Goal: Task Accomplishment & Management: Complete application form

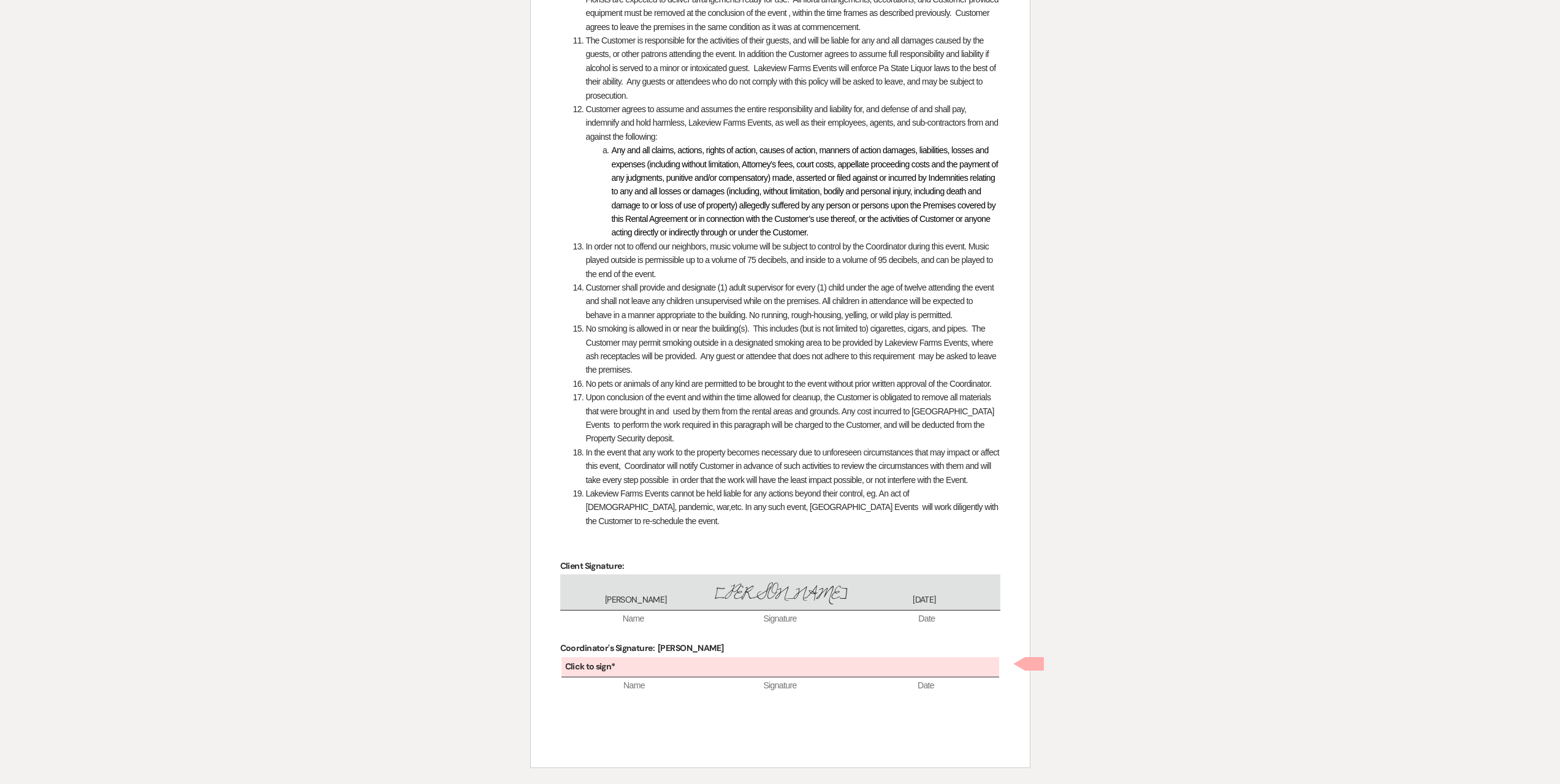
scroll to position [1564, 0]
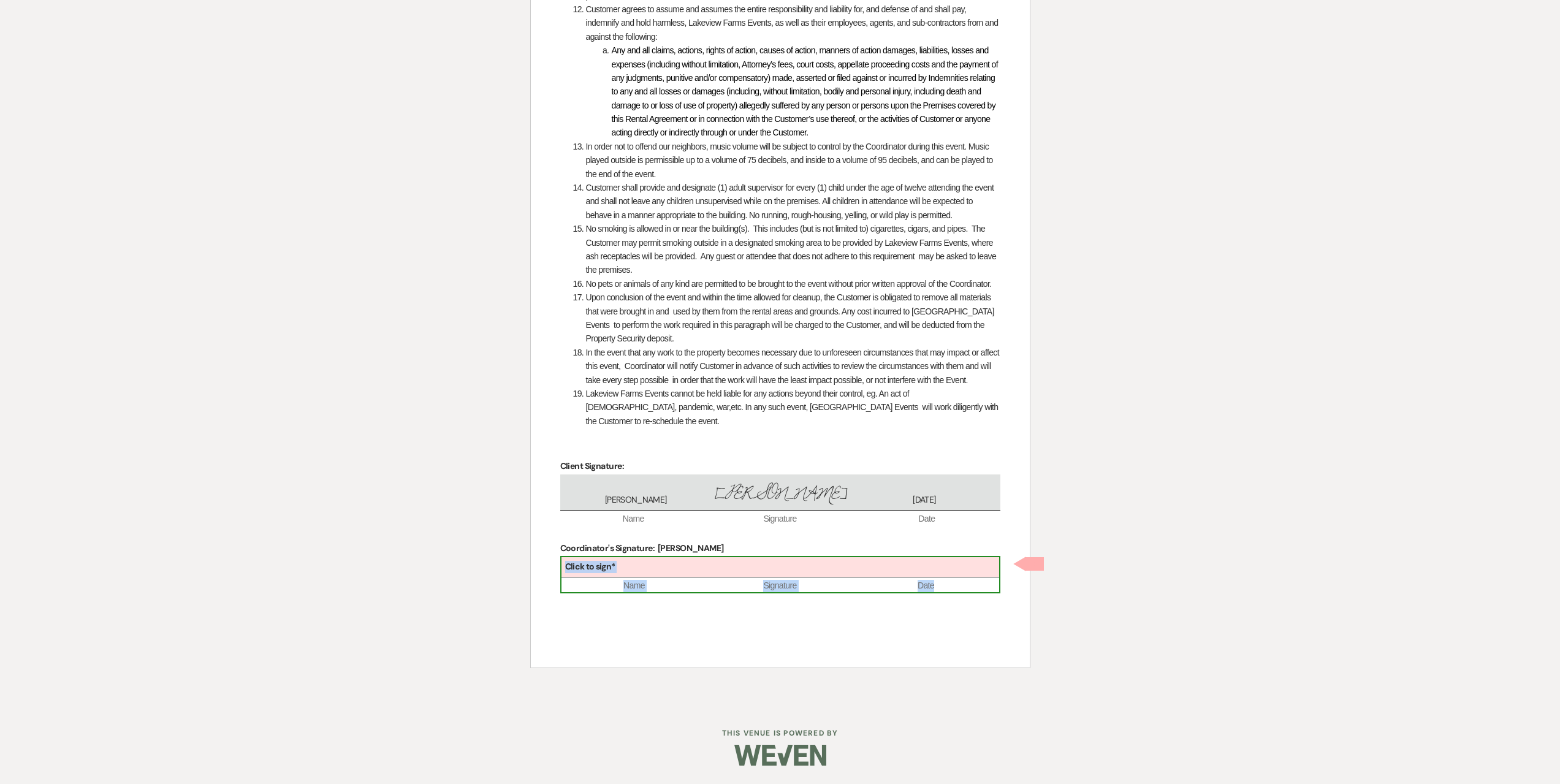
click at [637, 562] on div "Click to sign*" at bounding box center [780, 566] width 438 height 20
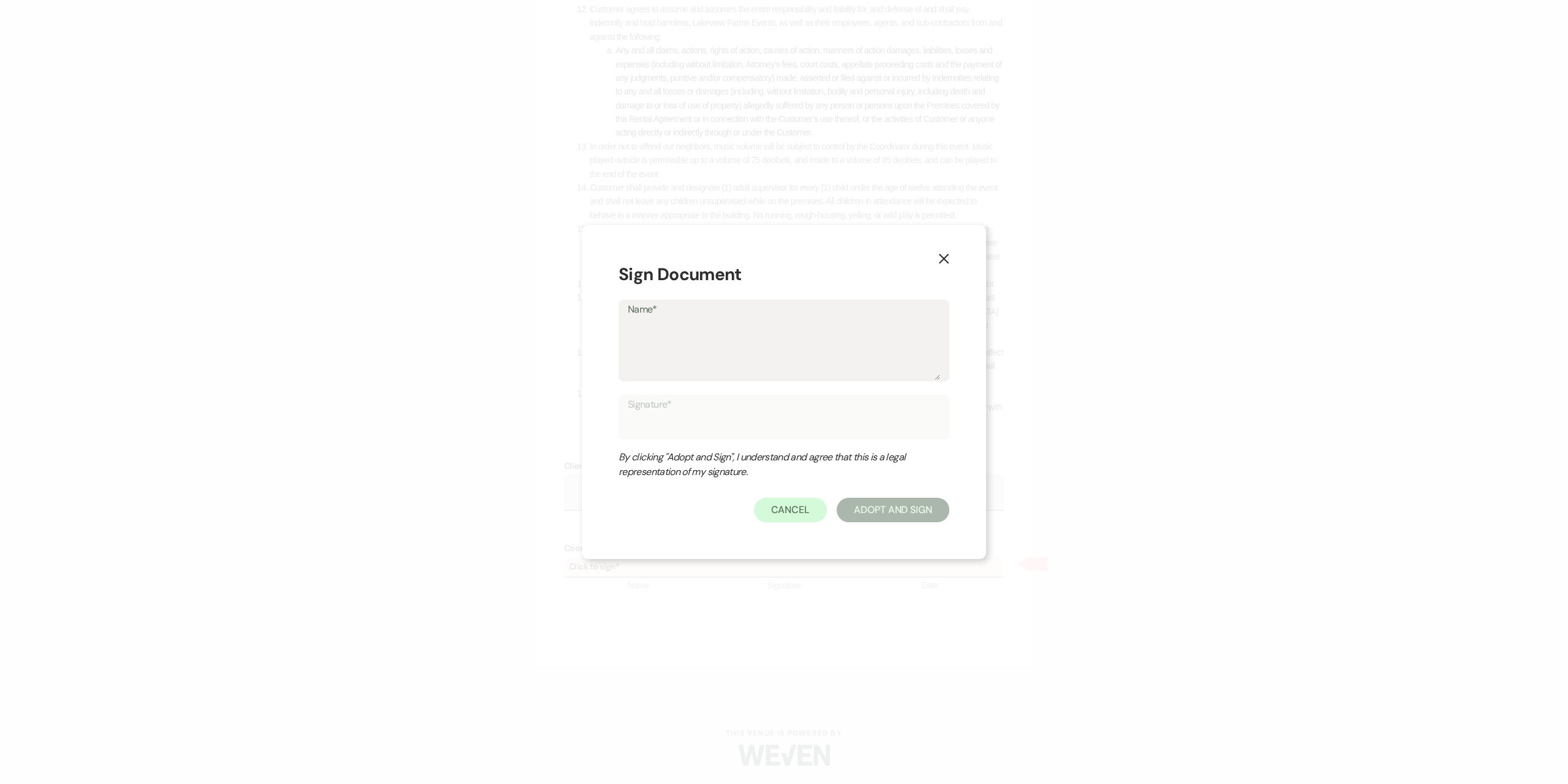
type textarea "M"
type input "M"
type textarea "Ma"
type input "Ma"
type textarea "Man"
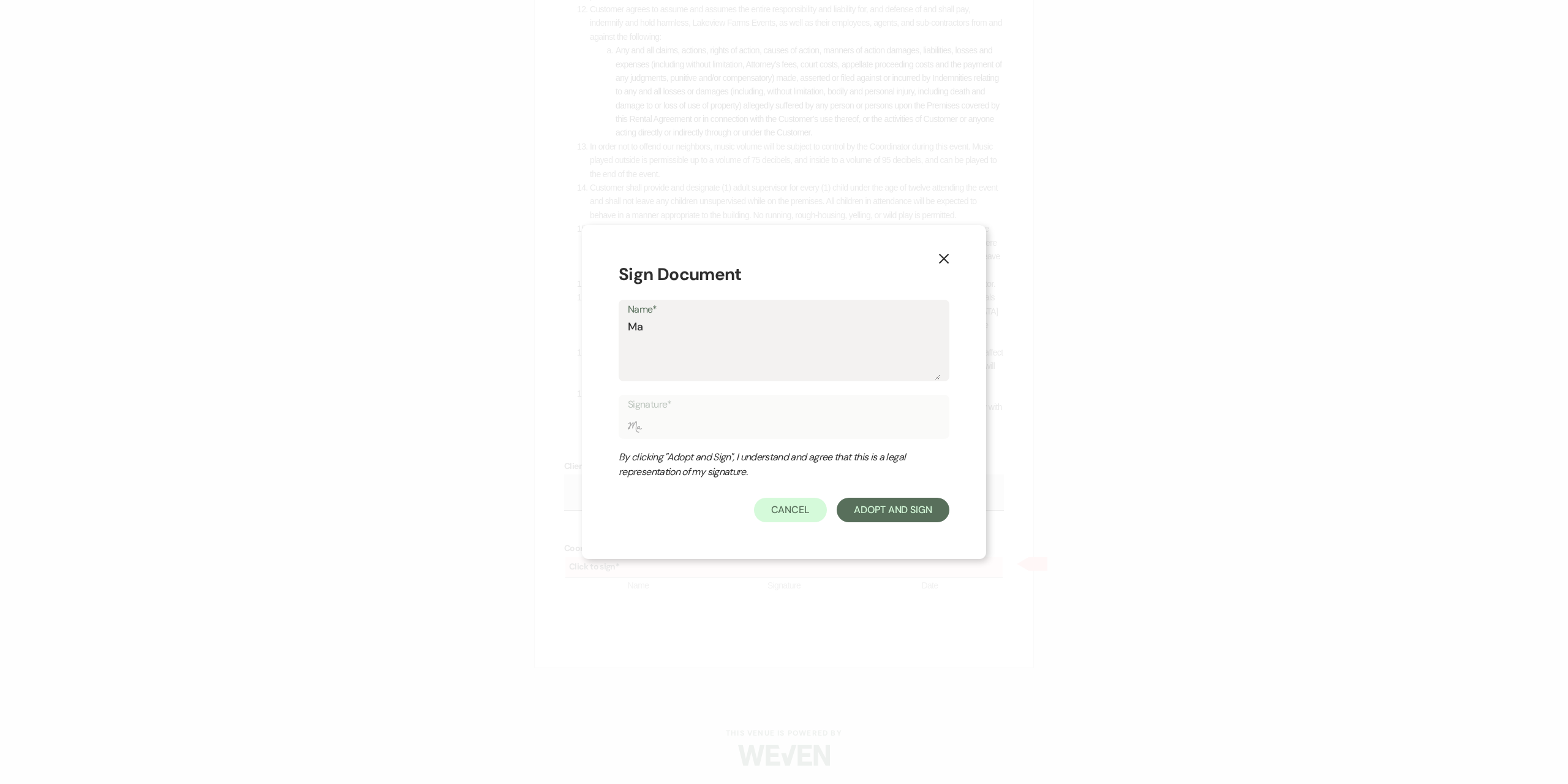
type input "Man"
type textarea "Mand"
type input "Mand"
type textarea "Mandy"
type input "Mandy"
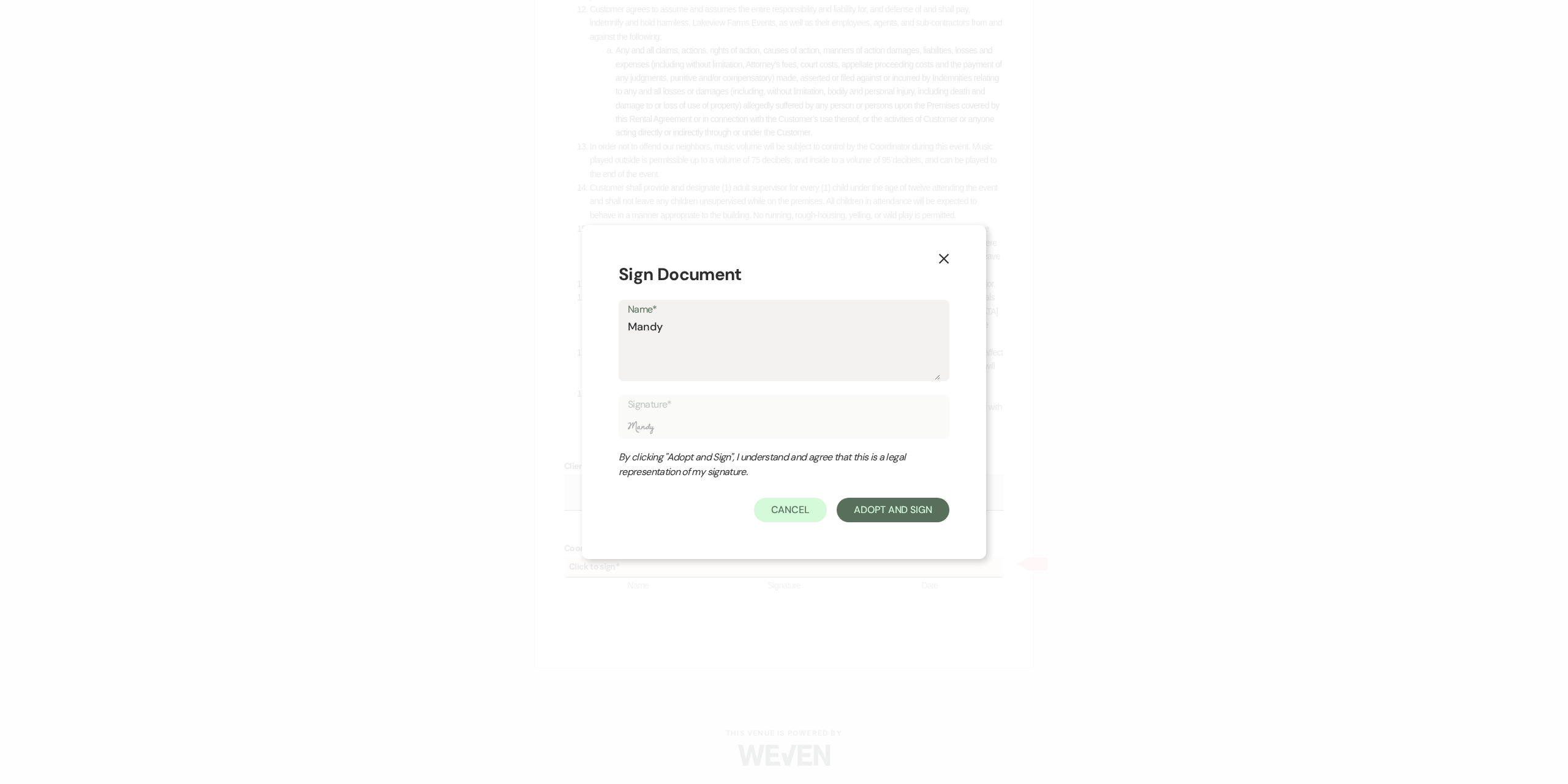
type textarea "Mandy"
type input "Mandy"
type textarea "Mandy S"
type input "Mandy S"
type textarea "Mandy S."
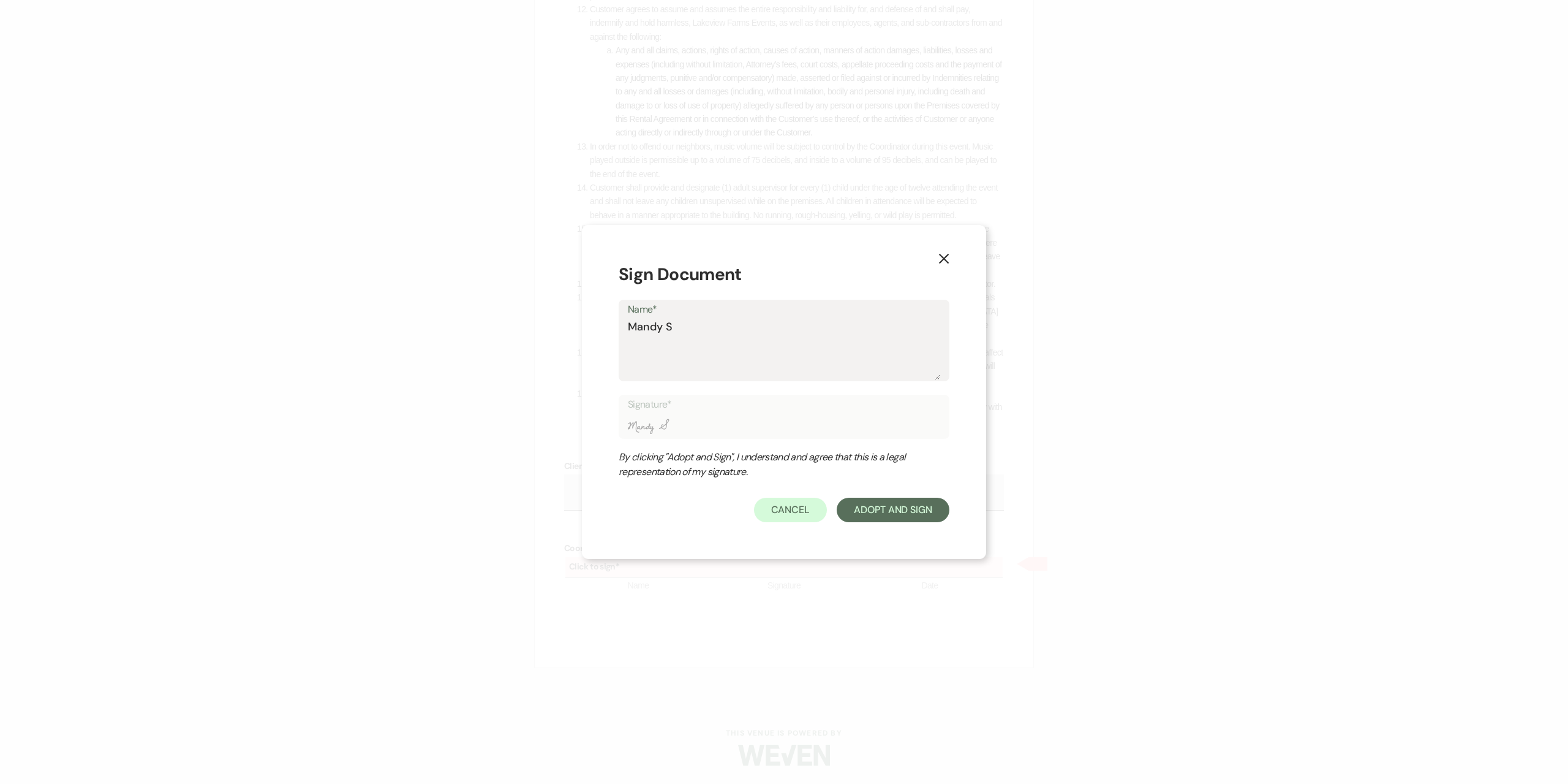
type input "Mandy S."
type textarea "Mandy S."
type input "Mandy S."
type textarea "Mandy S. C"
type input "Mandy S. C"
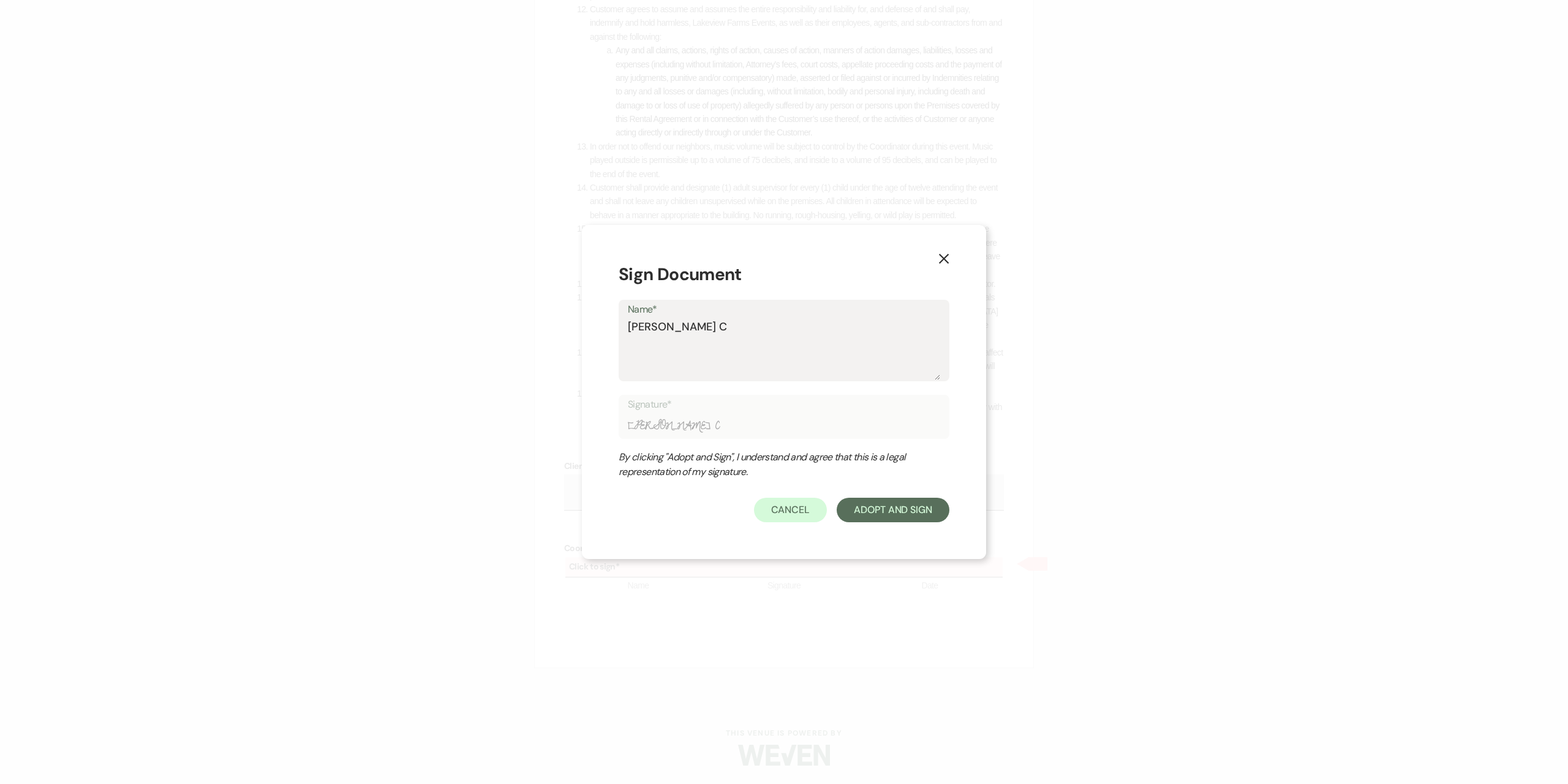
type textarea "Mandy S. Ca"
type input "Mandy S. Ca"
type textarea "Mandy S. Cas"
type input "Mandy S. Cas"
type textarea "Mandy S. Cash"
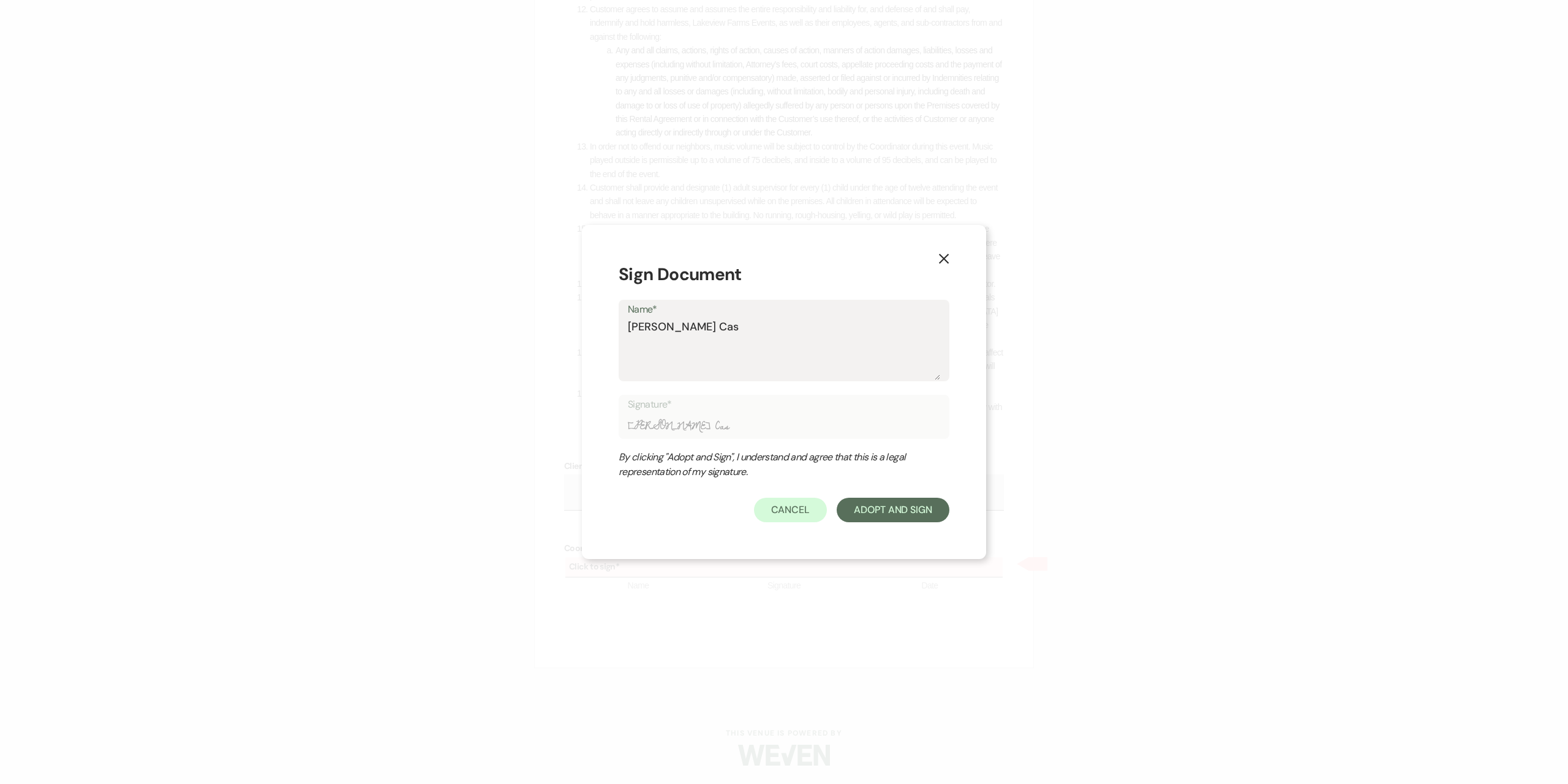
type input "Mandy S. Cash"
type textarea "Mandy S. Cashm"
type input "Mandy S. Cashm"
type textarea "Mandy S. Cashma"
type input "Mandy S. Cashma"
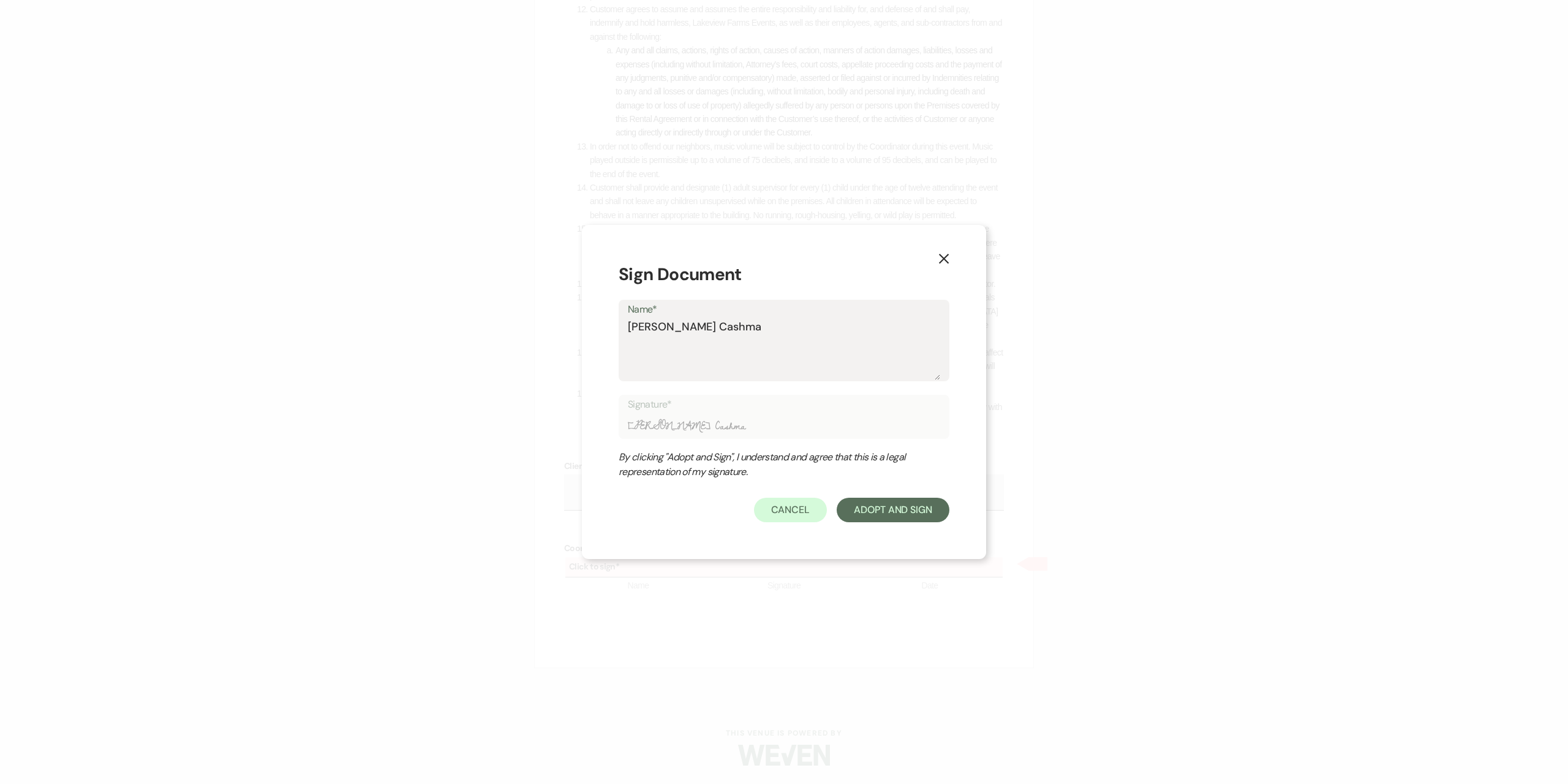
type textarea "Mandy S. Cashman"
type input "Mandy S. Cashman"
type textarea "Mandy S. Cashman"
click at [892, 518] on button "Adopt And Sign" at bounding box center [893, 509] width 113 height 24
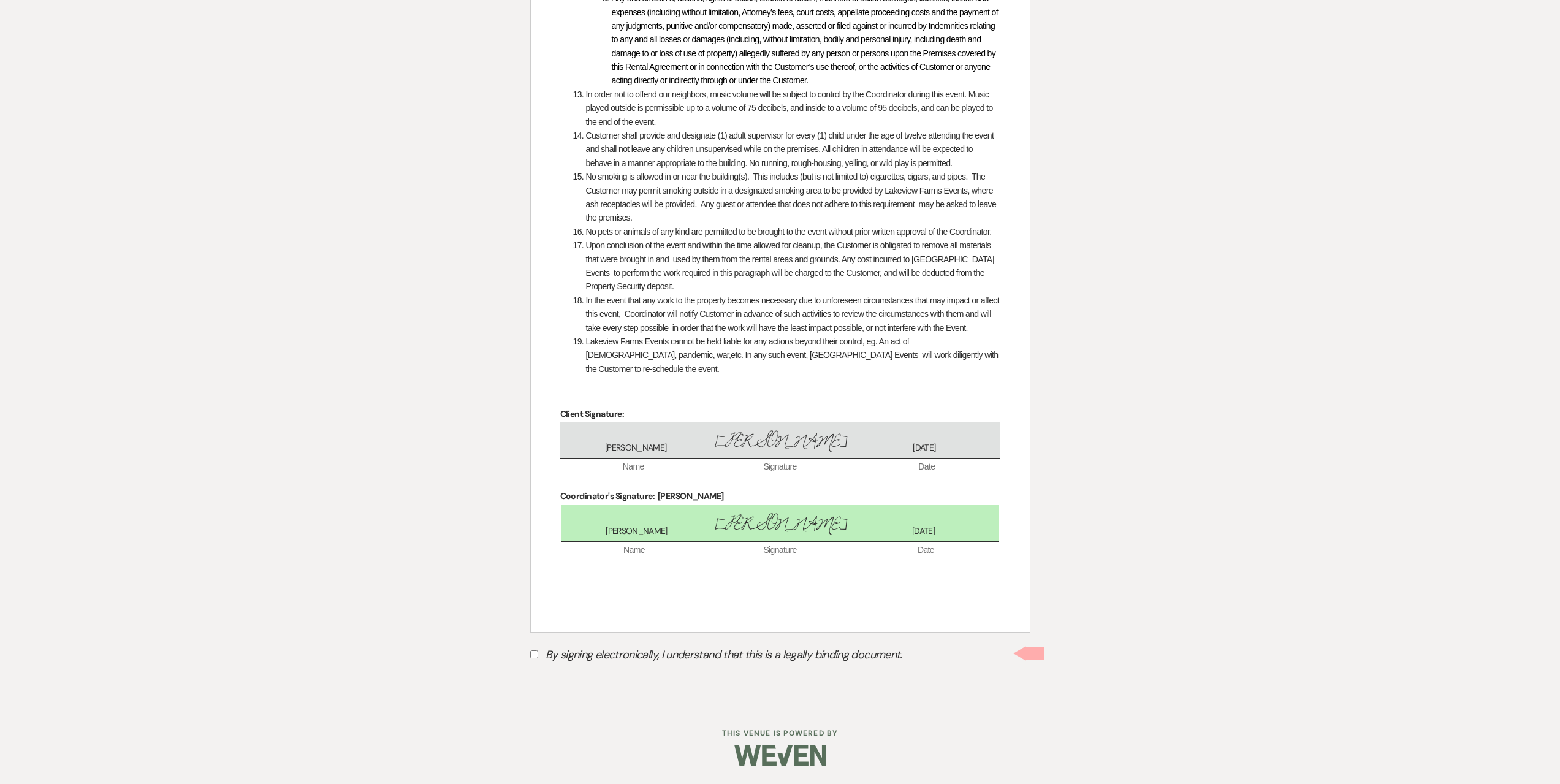
scroll to position [1616, 0]
click at [535, 655] on input "By signing electronically, I understand that this is a legally binding document." at bounding box center [534, 653] width 8 height 8
checkbox input "true"
click at [600, 692] on button "Submit" at bounding box center [573, 682] width 86 height 22
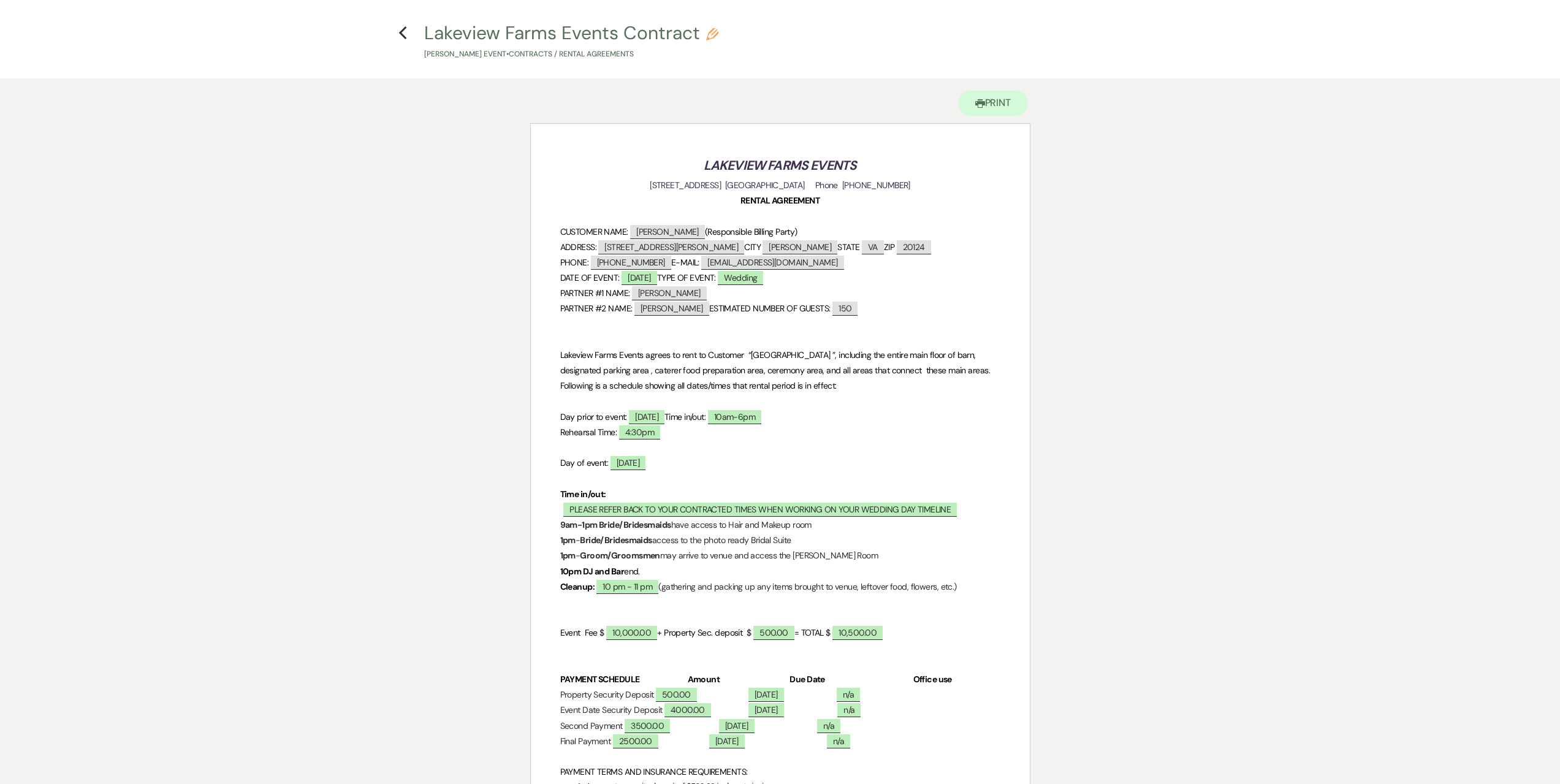
scroll to position [0, 0]
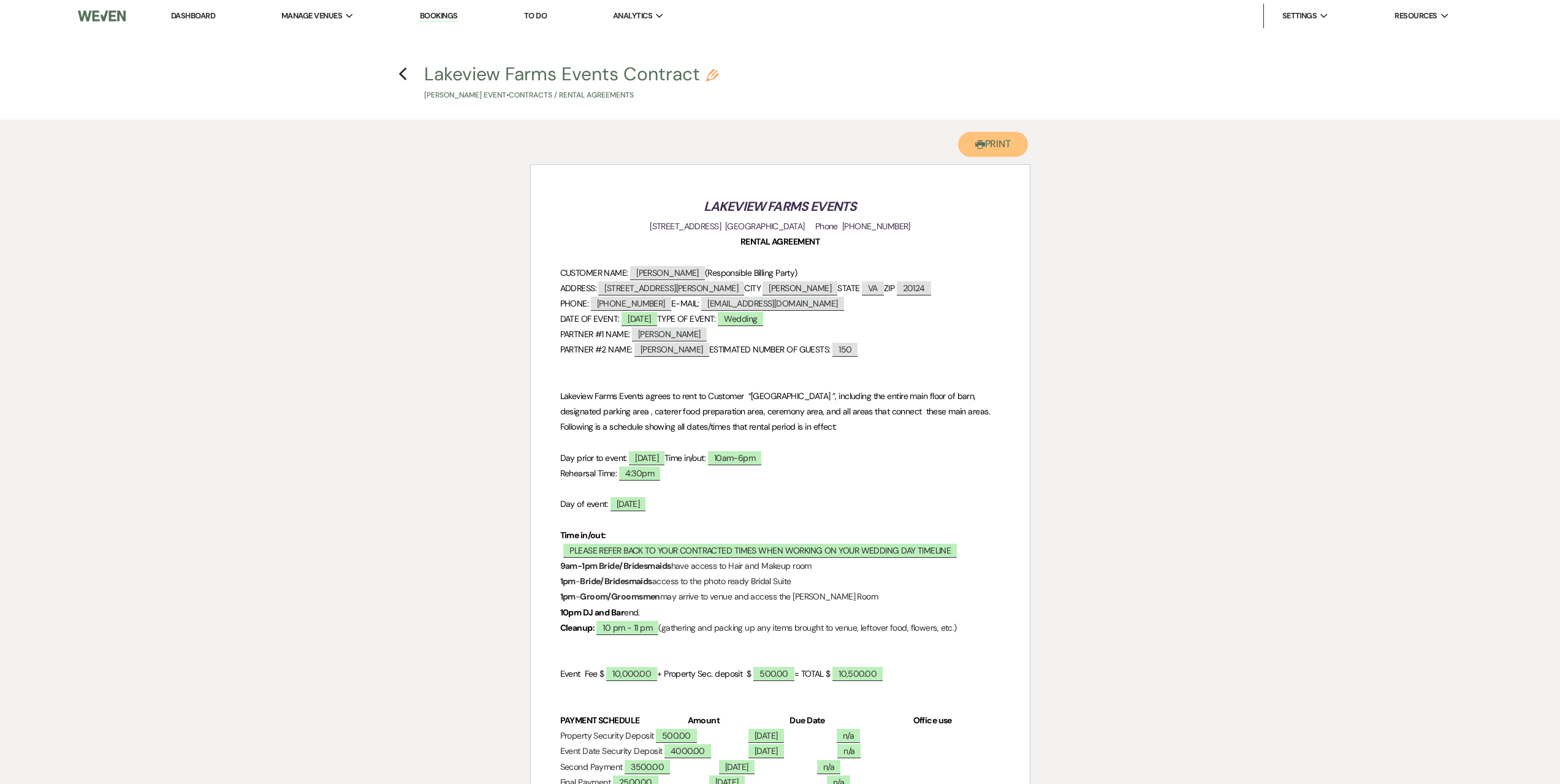
click at [975, 136] on button "Printer Print" at bounding box center [993, 144] width 71 height 25
click at [407, 76] on h4 "Previous Lakeview Farms Events Contract Pencil Grace Williams's Event • Contrac…" at bounding box center [780, 80] width 883 height 40
click at [402, 78] on icon "Previous" at bounding box center [403, 73] width 10 height 15
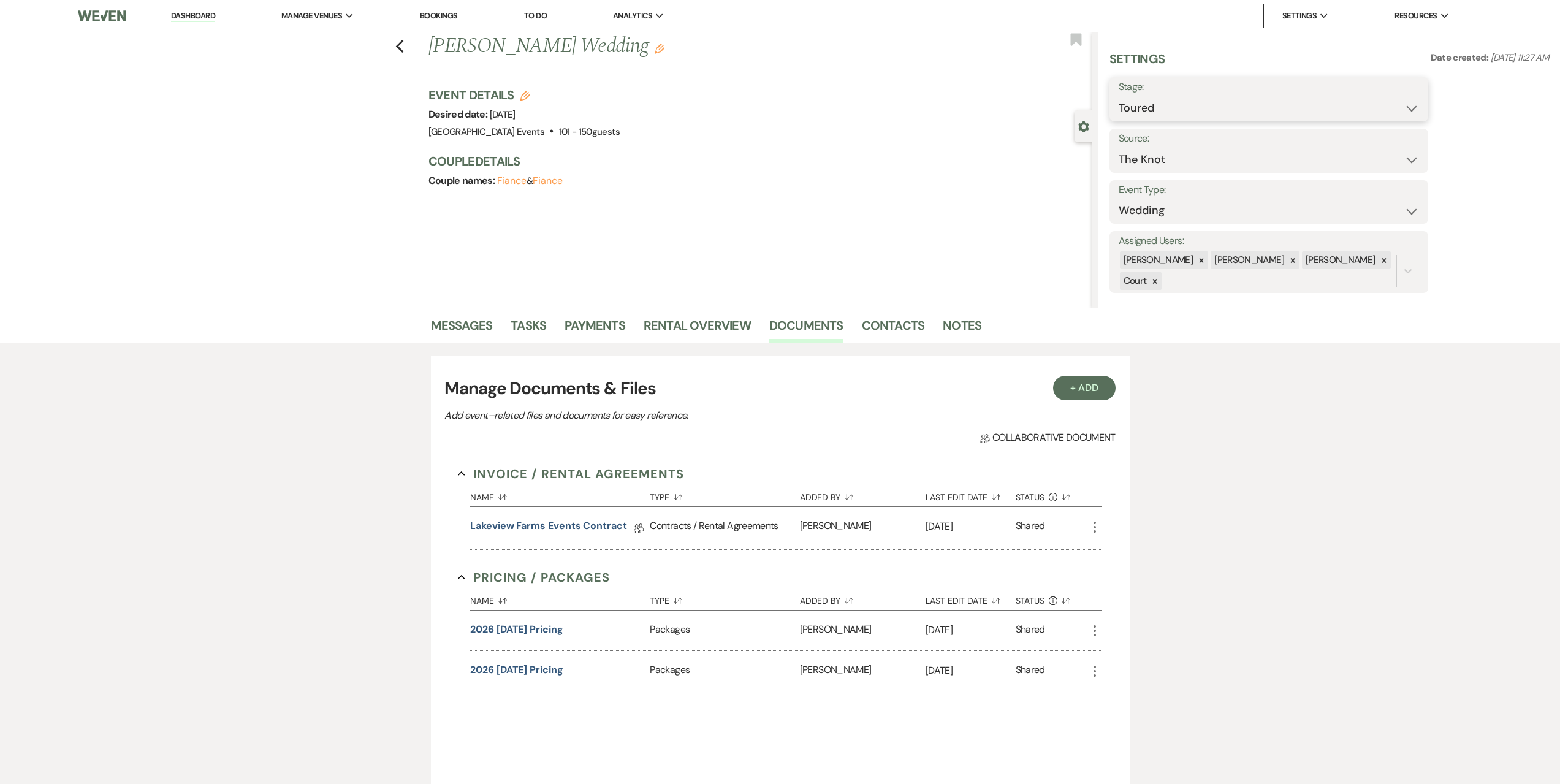
click at [1241, 108] on select "Inquiry Follow Up Tour Requested Tour Confirmed Toured Proposal Sent Booked Lost" at bounding box center [1269, 108] width 301 height 24
select select "7"
click at [1119, 97] on select "Inquiry Follow Up Tour Requested Tour Confirmed Toured Proposal Sent Booked Lost" at bounding box center [1269, 108] width 301 height 24
click at [1376, 102] on button "Save" at bounding box center [1394, 99] width 70 height 24
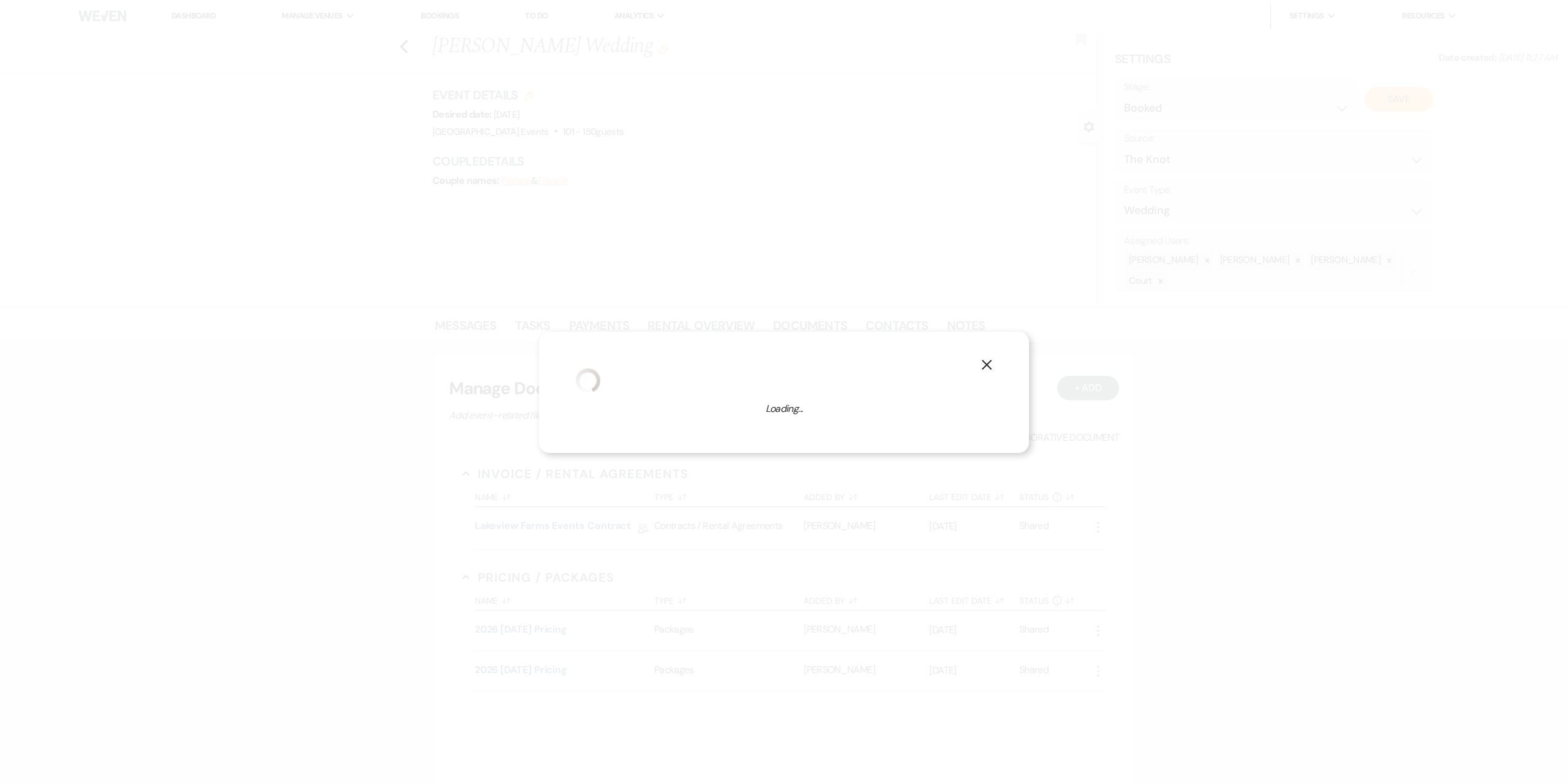
select select "1"
select select "524"
select select "false"
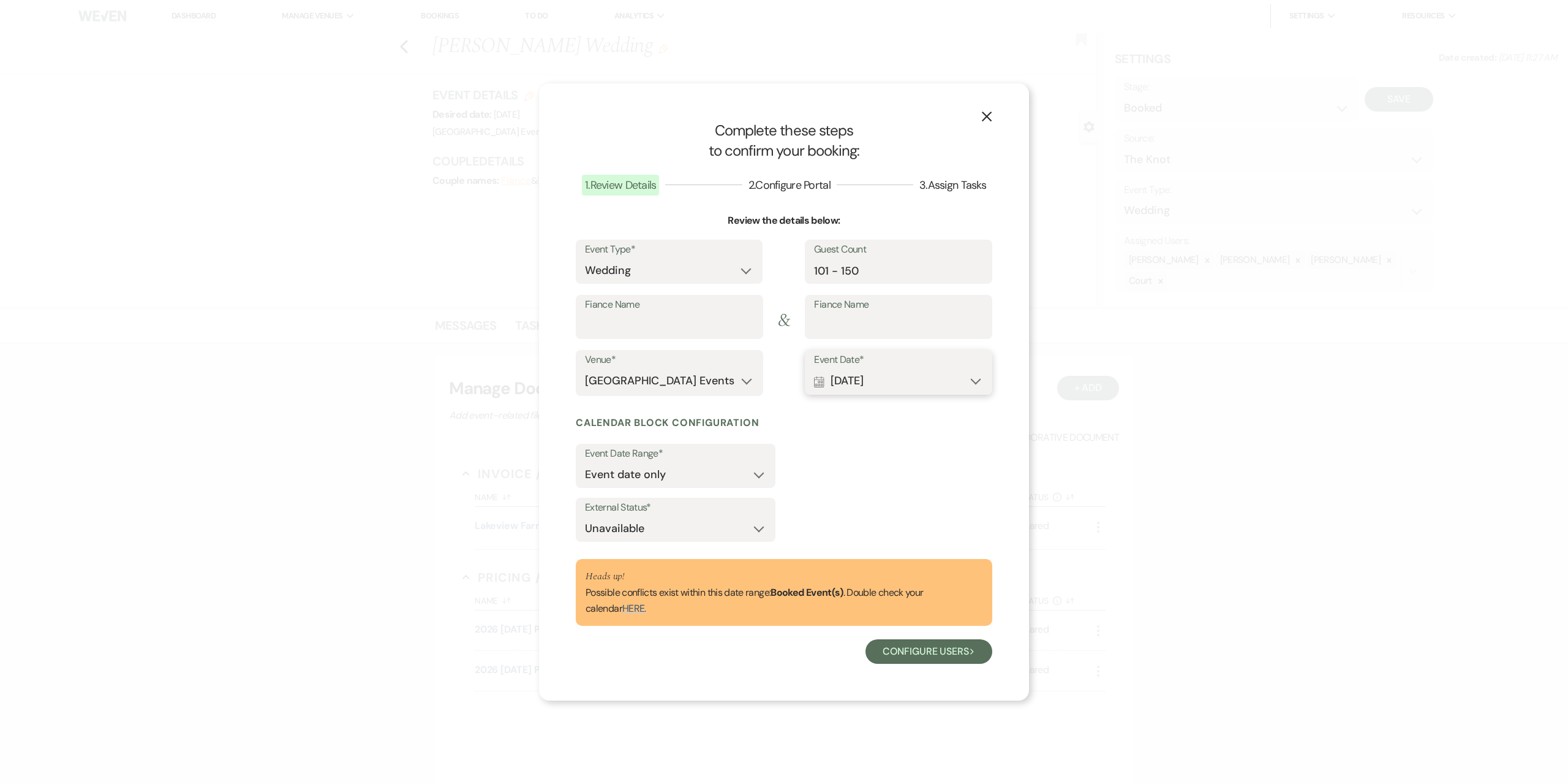
click at [876, 376] on button "Calendar Jun 20, 2026 Expand" at bounding box center [898, 381] width 169 height 24
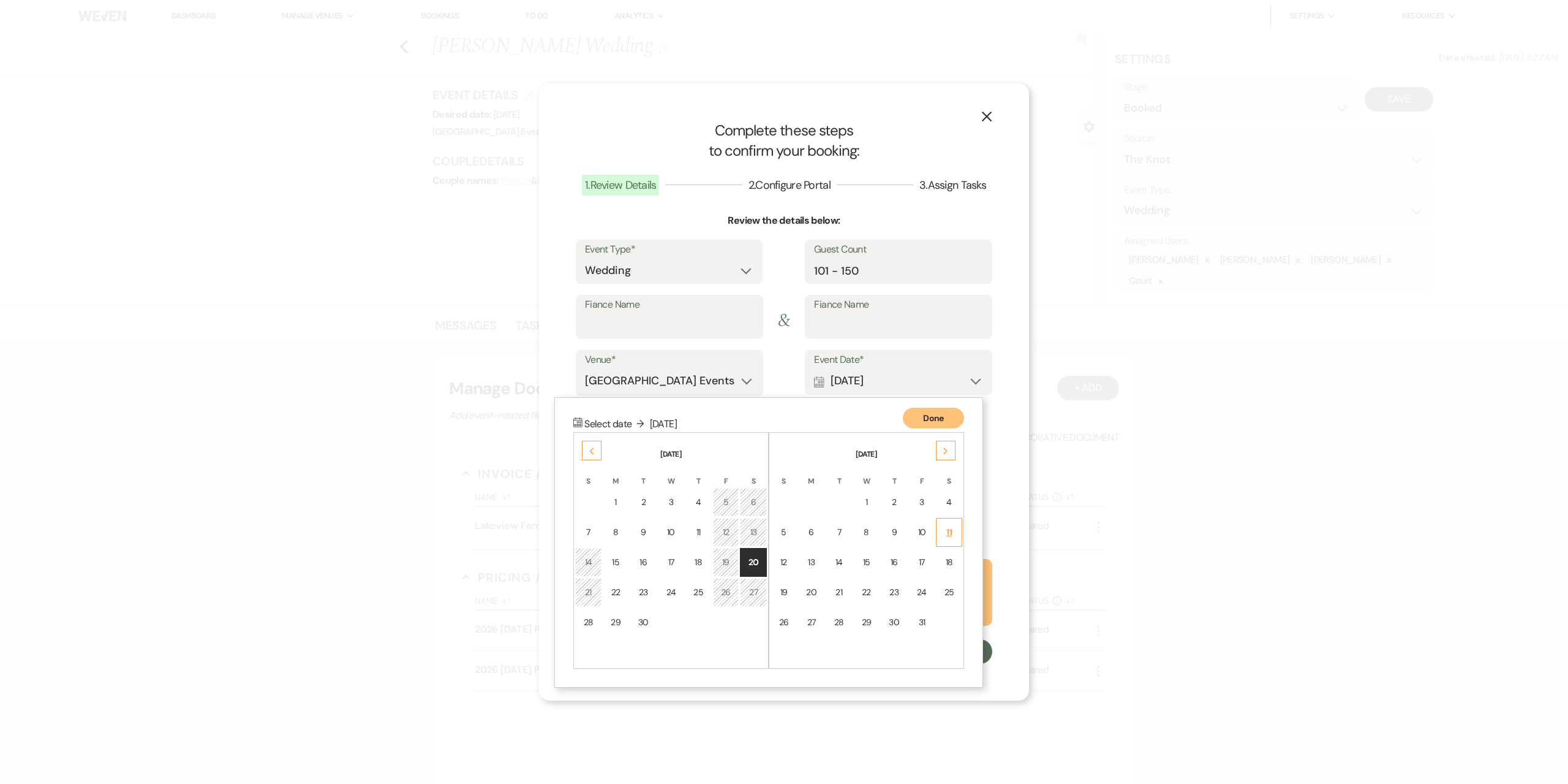
click at [951, 535] on div "11" at bounding box center [949, 532] width 11 height 13
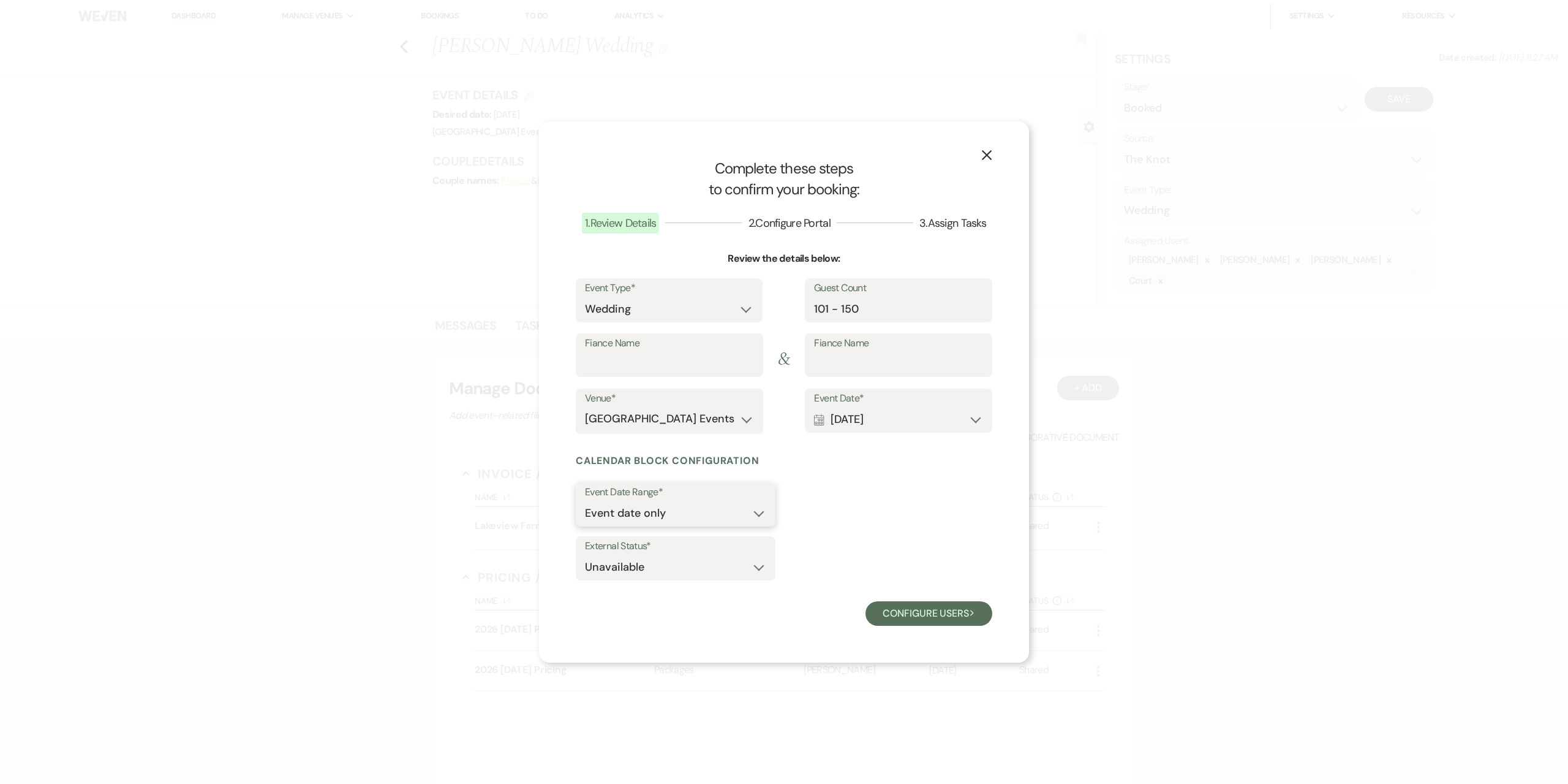
click at [703, 505] on select "Event date only Event date and" at bounding box center [676, 512] width 182 height 24
select select "eventDateAnd"
click at [585, 501] on select "Event date only Event date and" at bounding box center [676, 512] width 182 height 24
type input "1"
click at [862, 508] on input "1" at bounding box center [830, 512] width 74 height 24
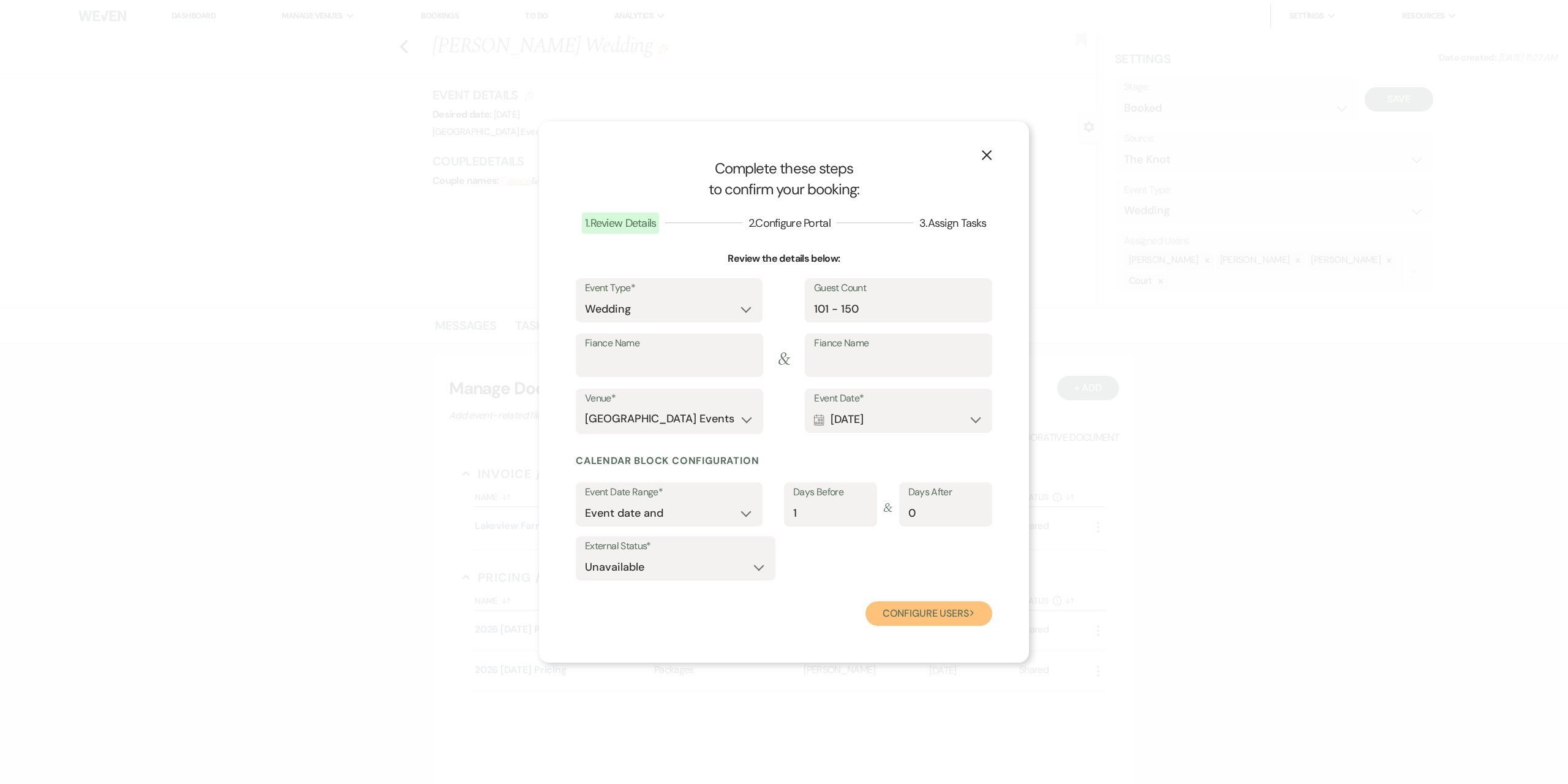
click at [933, 618] on button "Configure users Next" at bounding box center [929, 613] width 127 height 24
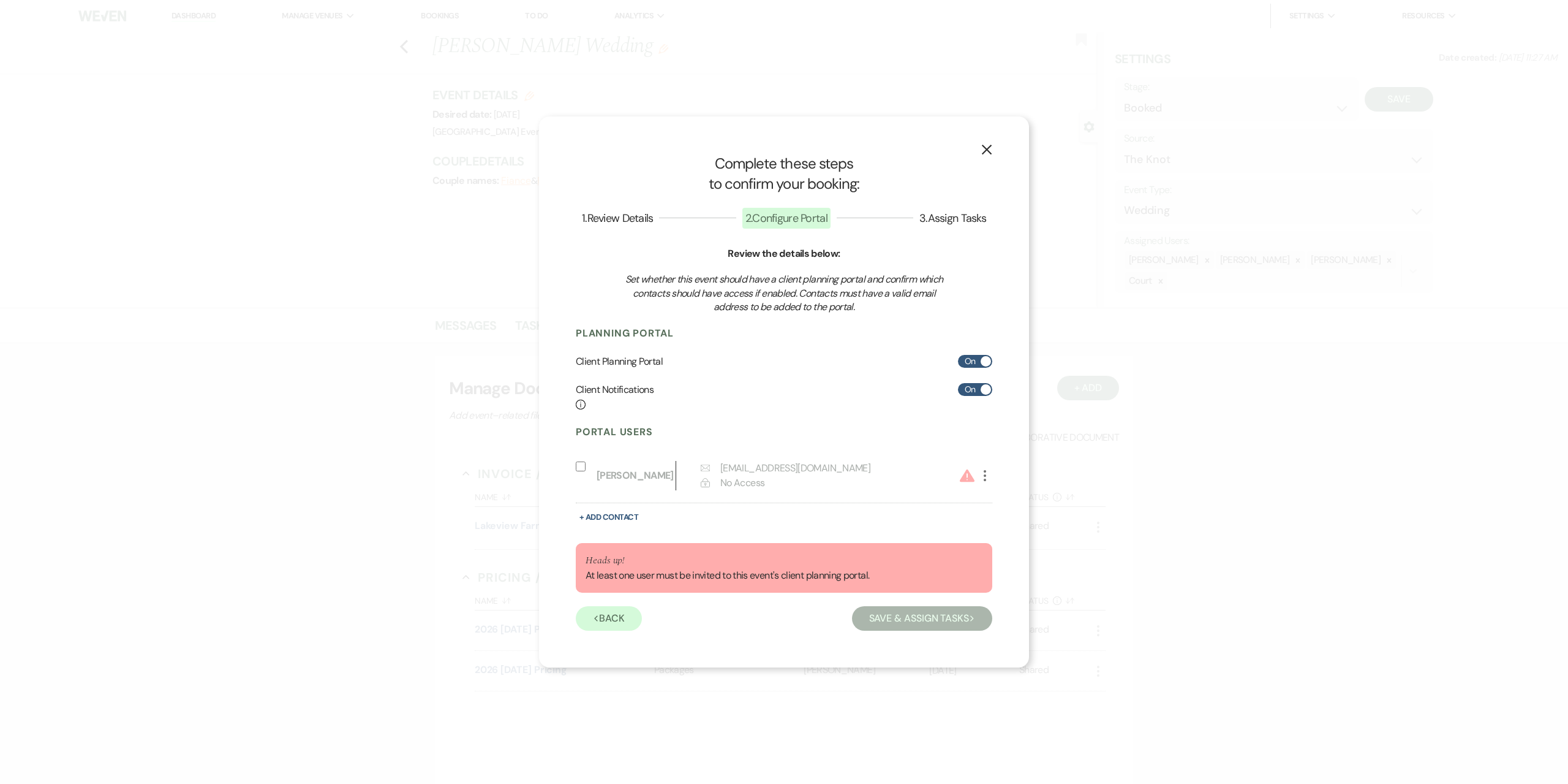
click at [583, 465] on input "Include on Planning Portal" at bounding box center [581, 466] width 10 height 10
select select "6"
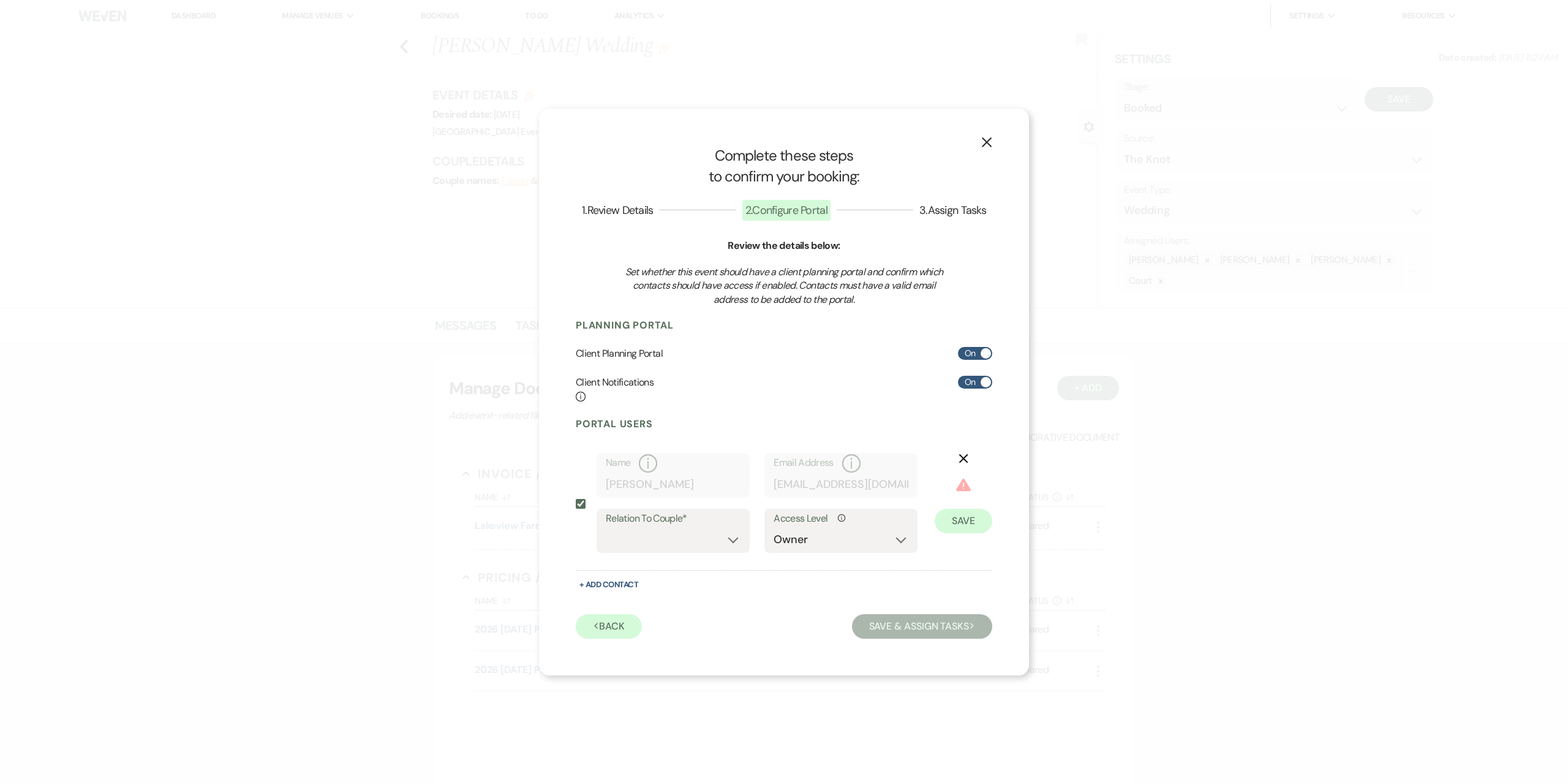
click at [586, 501] on label "Include on Planning Portal" at bounding box center [583, 503] width 15 height 102
click at [586, 501] on input "Include on Planning Portal" at bounding box center [581, 504] width 10 height 10
checkbox input "false"
select select "0"
click at [639, 528] on select "Couple Planner Parent of Couple Family Member Friend Other" at bounding box center [673, 539] width 134 height 24
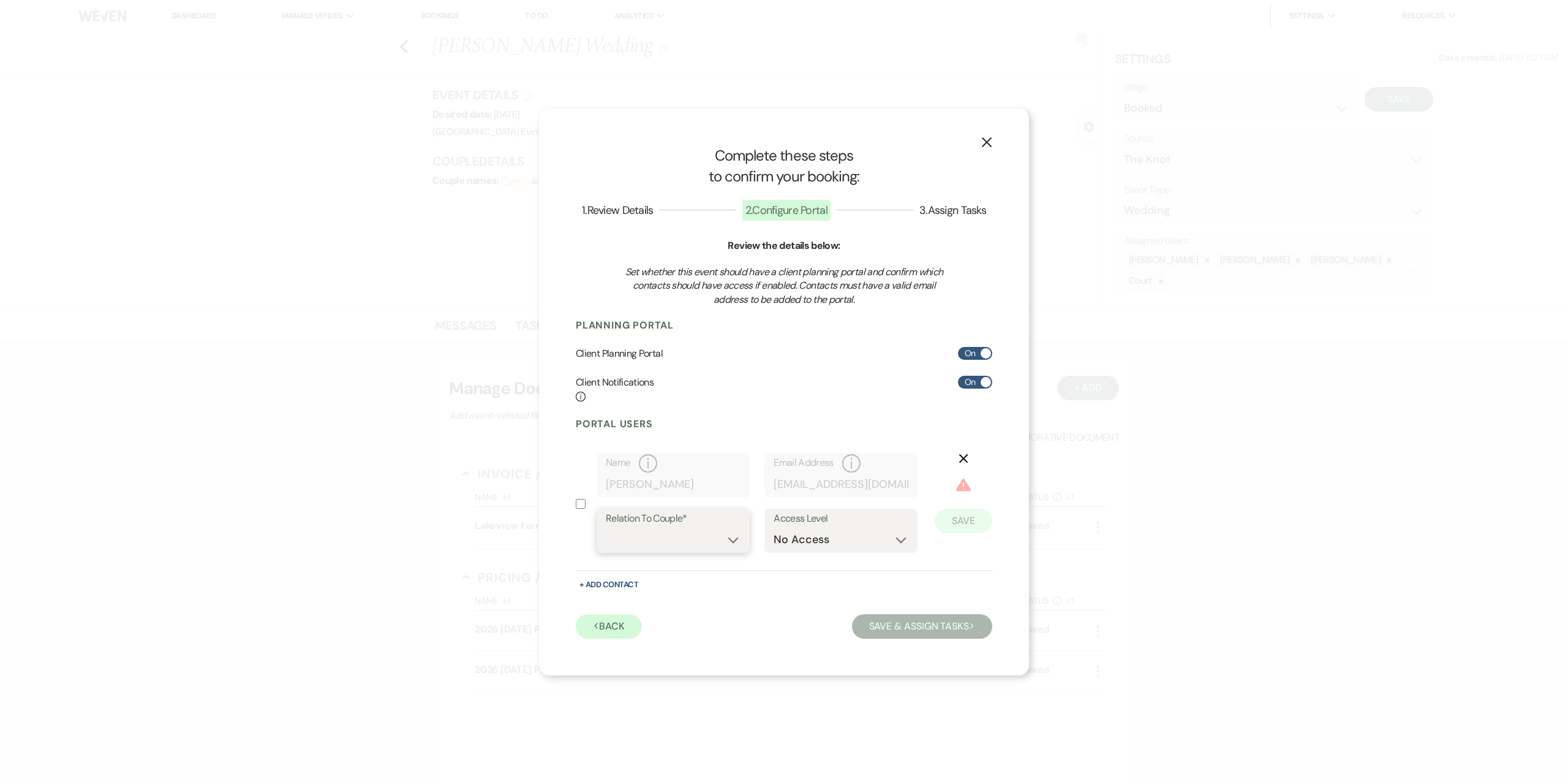
select select "1"
click at [606, 528] on select "Couple Planner Parent of Couple Family Member Friend Other" at bounding box center [673, 539] width 134 height 24
click at [581, 506] on input "Include on Planning Portal" at bounding box center [581, 504] width 10 height 10
checkbox input "true"
select select "6"
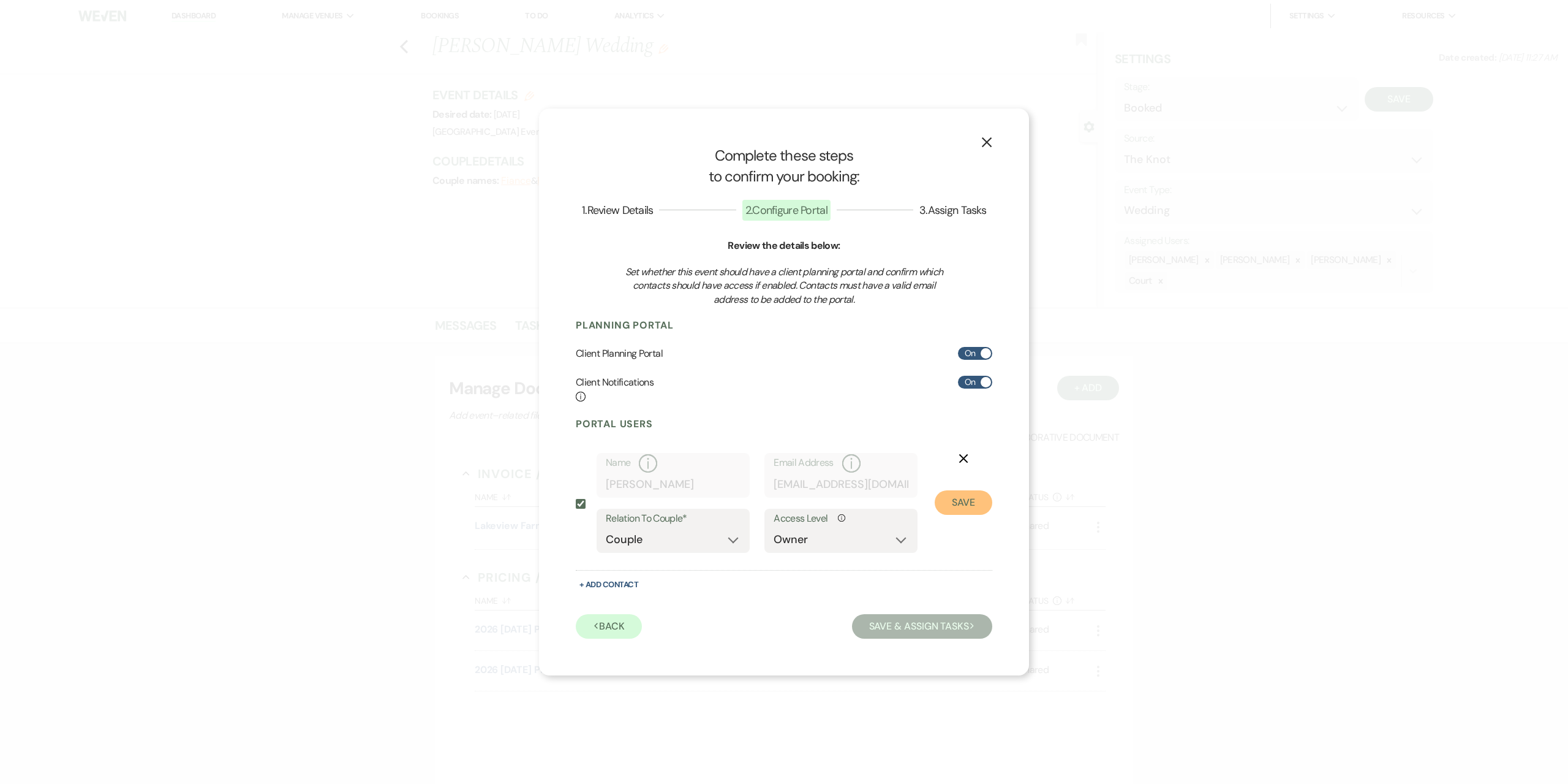
click at [984, 503] on button "Save" at bounding box center [964, 502] width 58 height 24
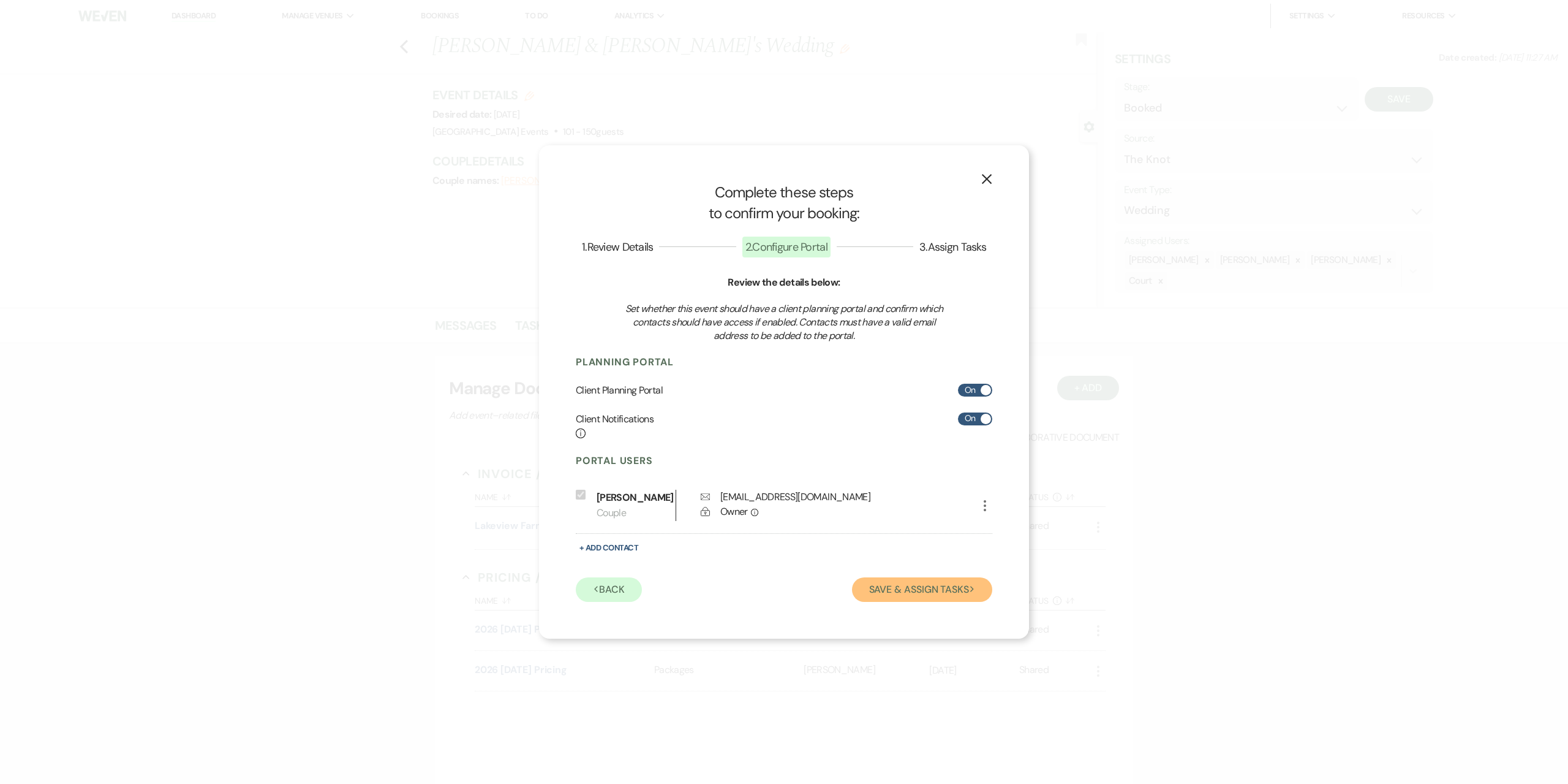
click at [887, 592] on button "Save & Assign Tasks Next" at bounding box center [922, 589] width 140 height 24
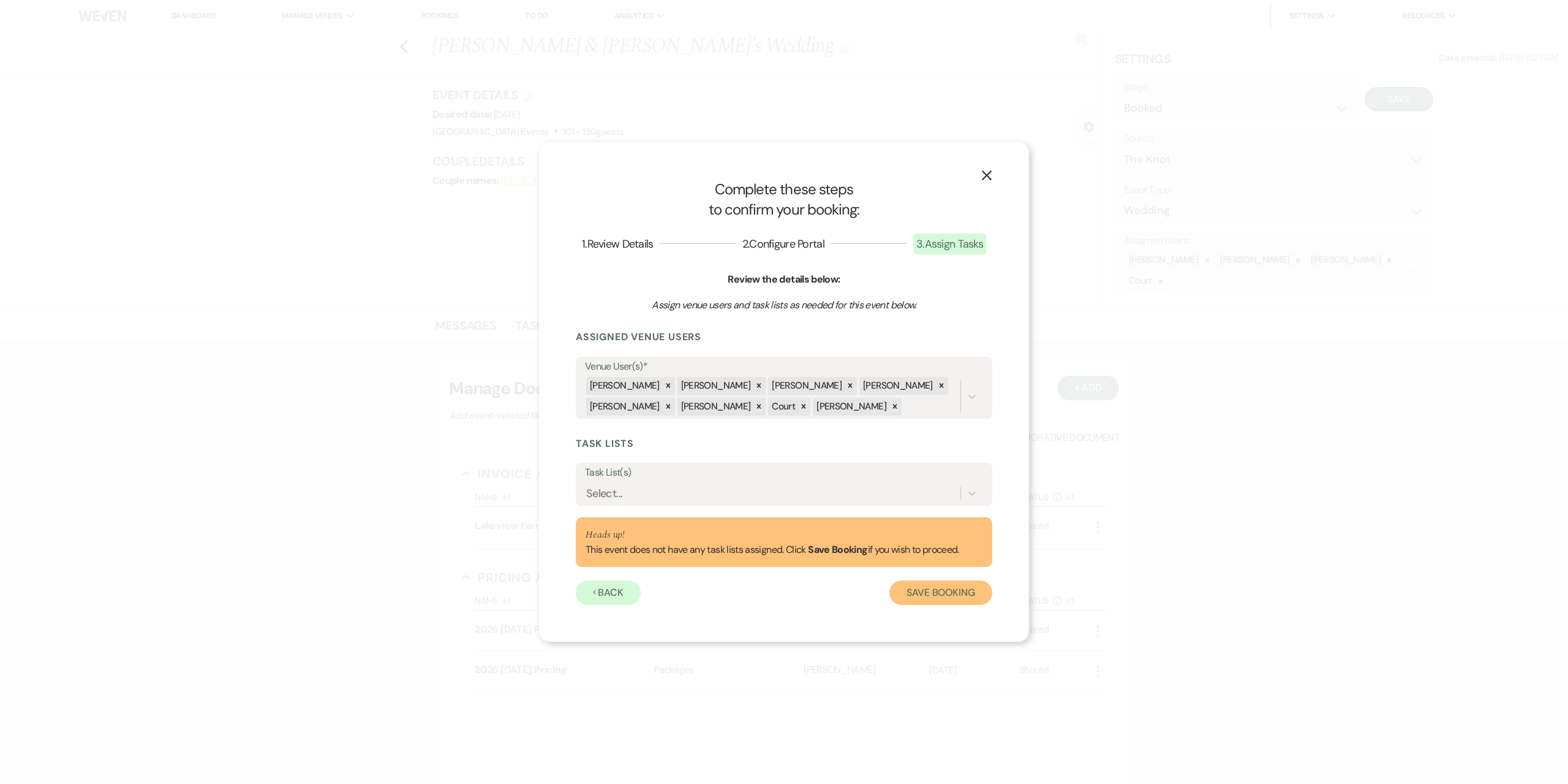
click at [915, 584] on button "Save Booking" at bounding box center [941, 592] width 102 height 24
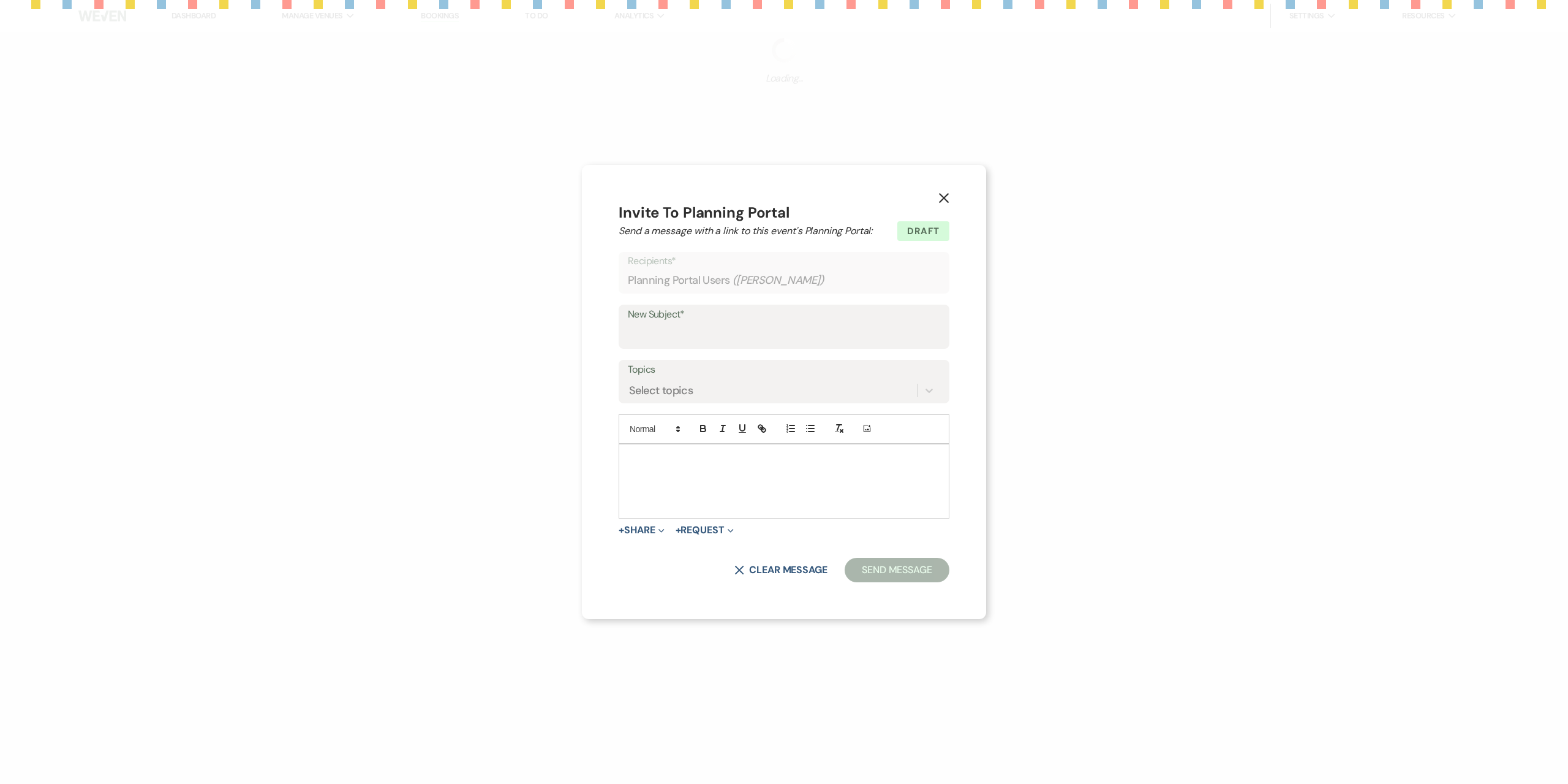
select select "343"
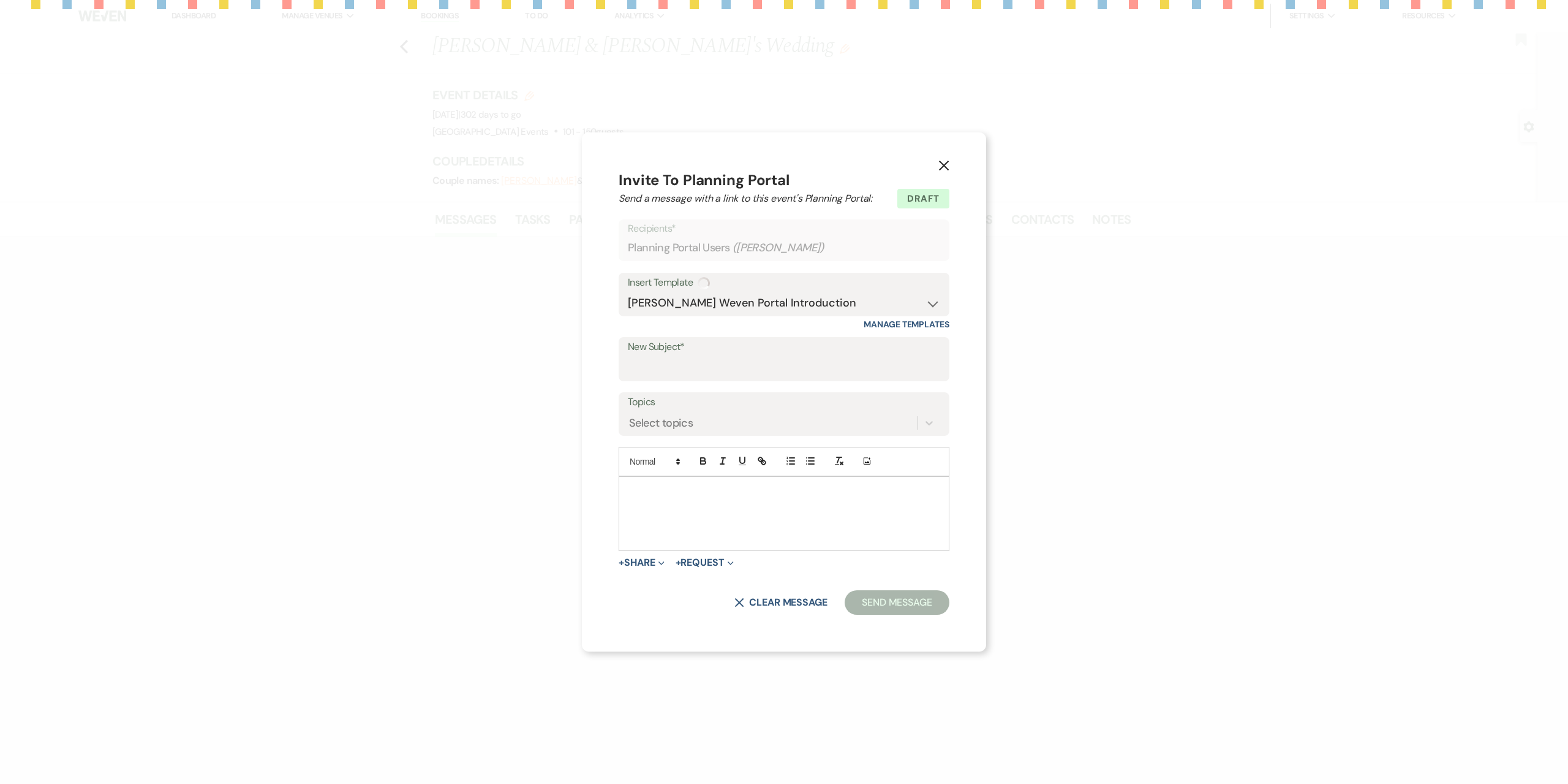
type input "Planning your wedding at Lakeview Farm Events"
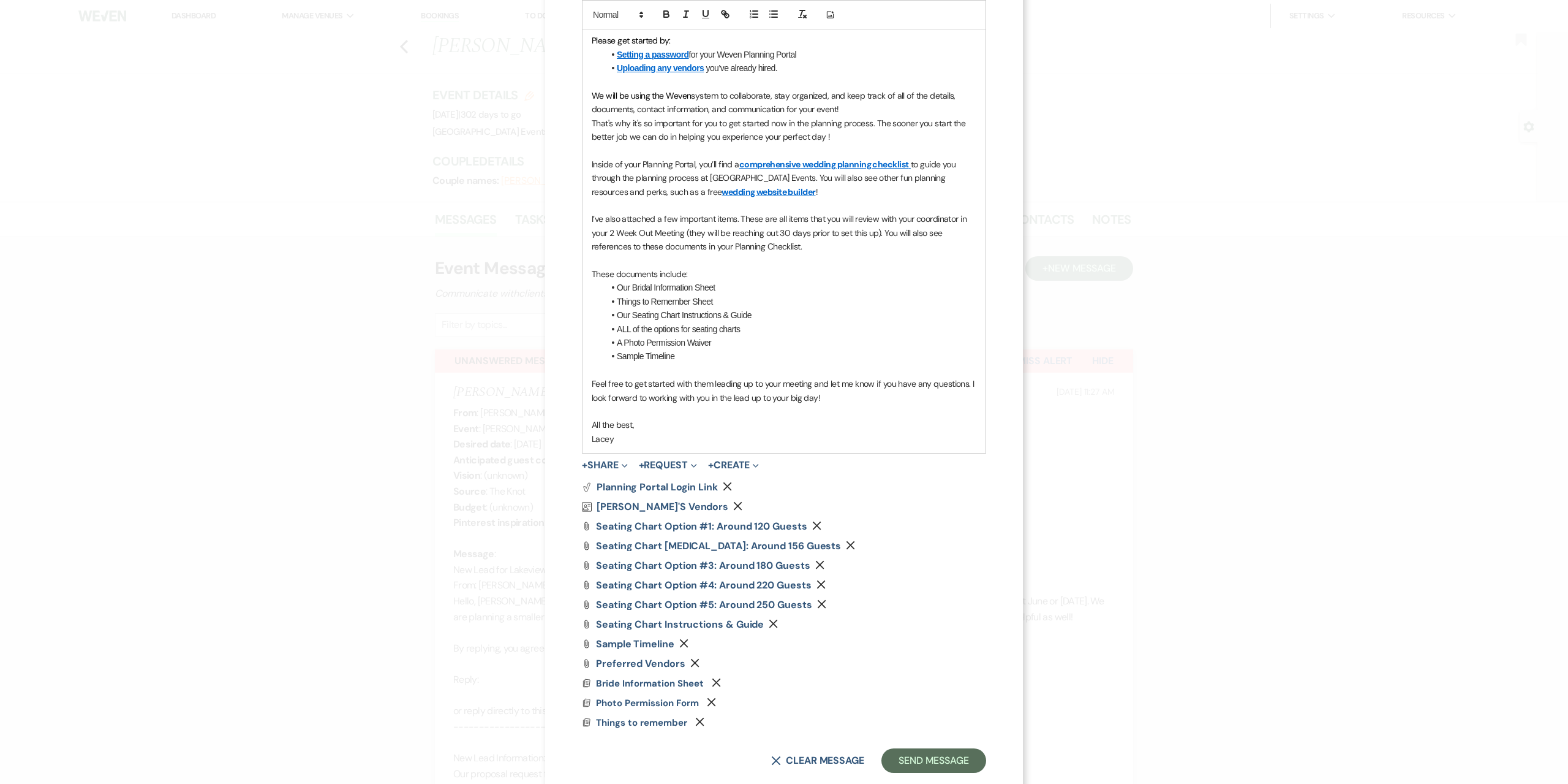
scroll to position [398, 0]
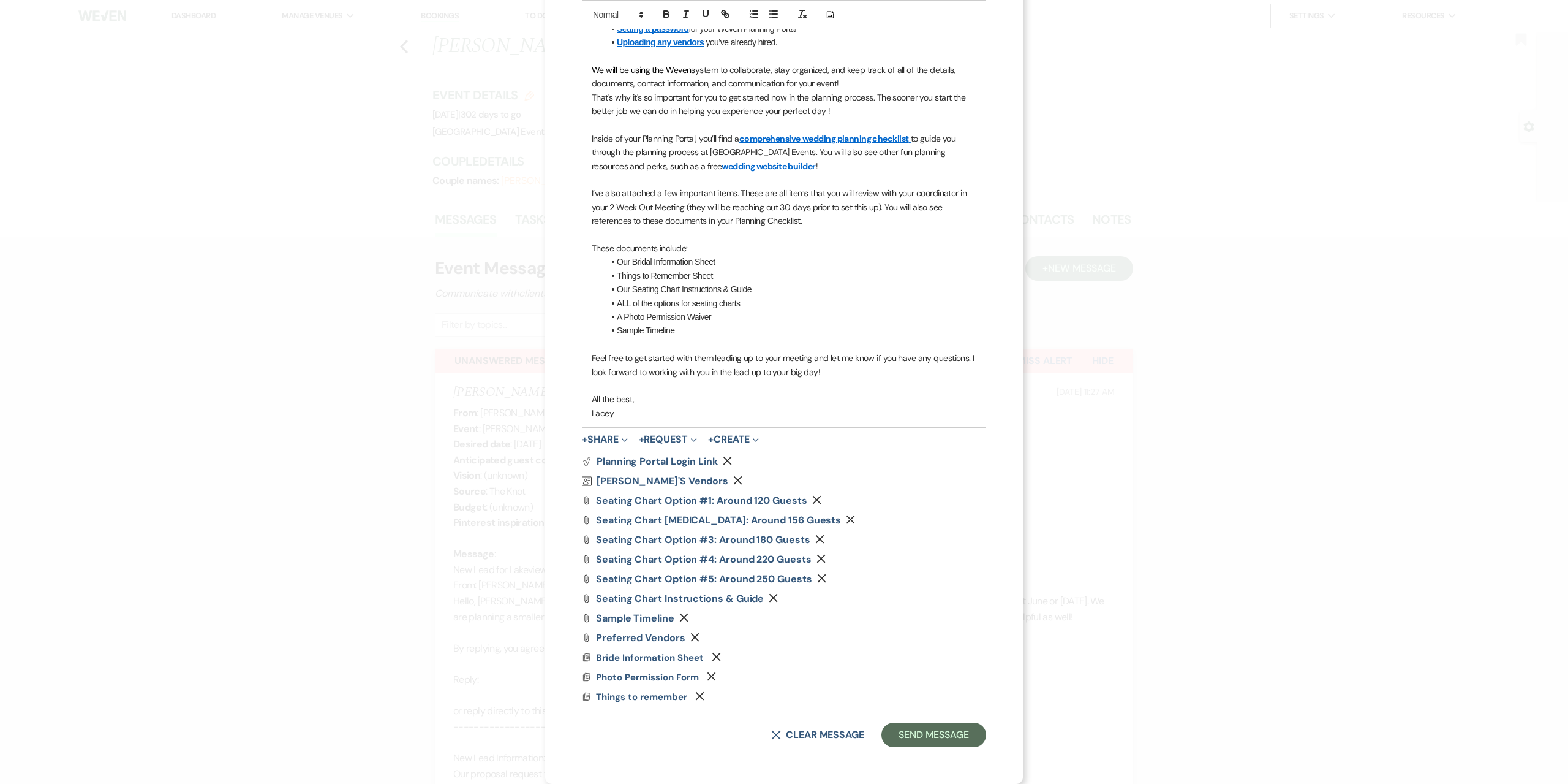
click at [690, 638] on use "button" at bounding box center [694, 637] width 9 height 9
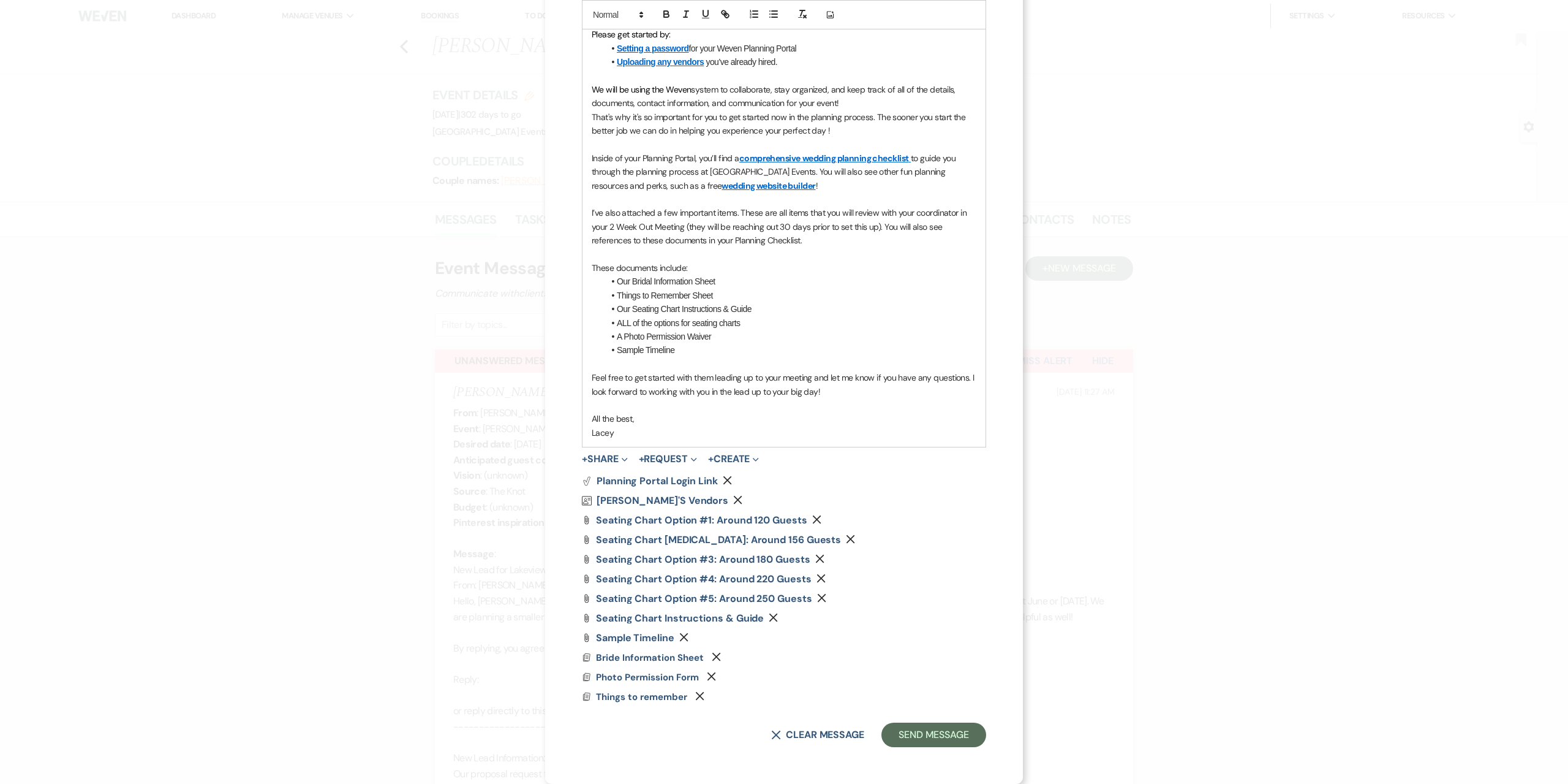
scroll to position [379, 0]
click at [603, 455] on button "+ Share Expand" at bounding box center [605, 459] width 46 height 10
click at [624, 484] on span "Doc Upload Documents" at bounding box center [630, 482] width 69 height 13
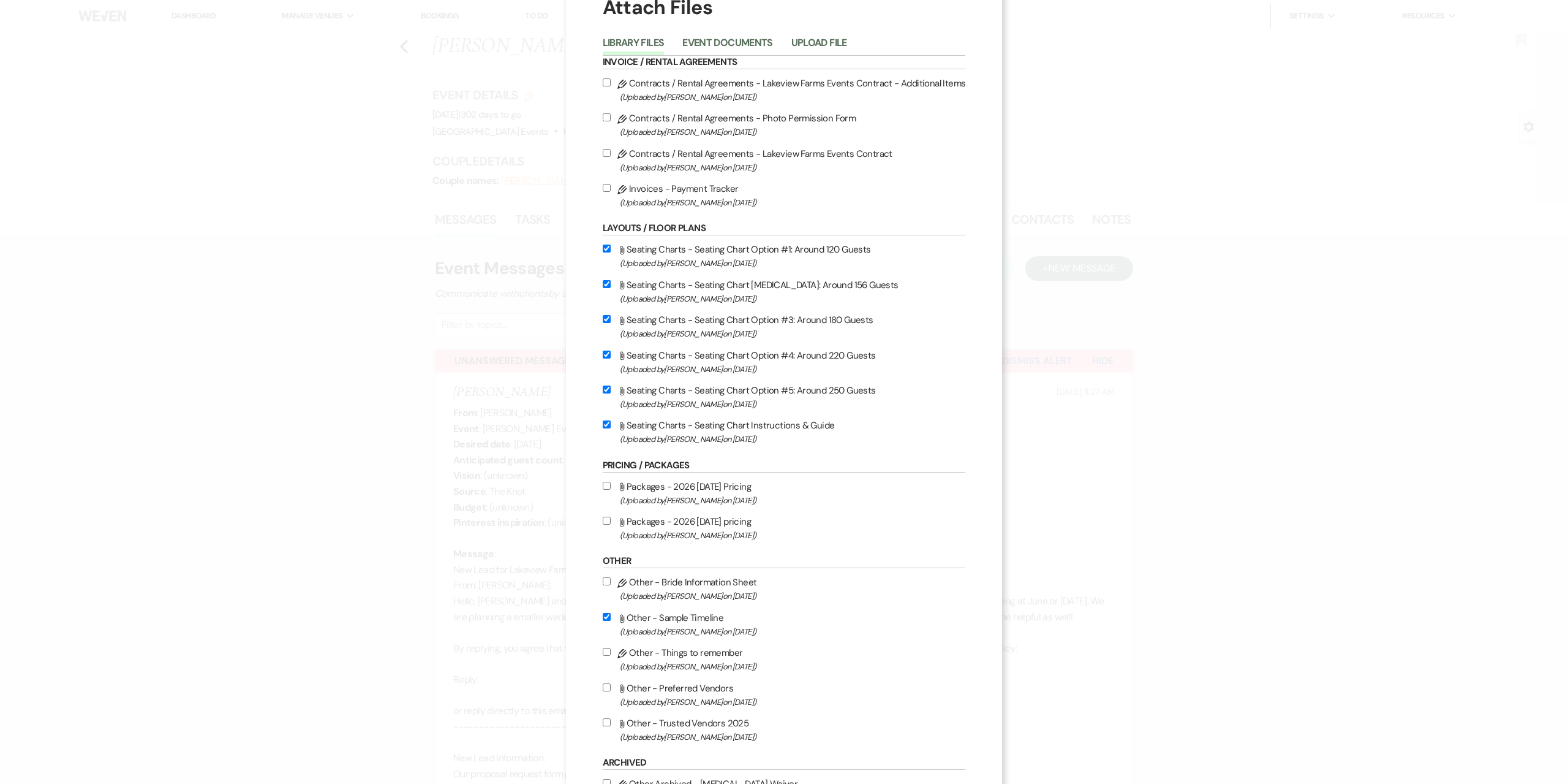
scroll to position [61, 0]
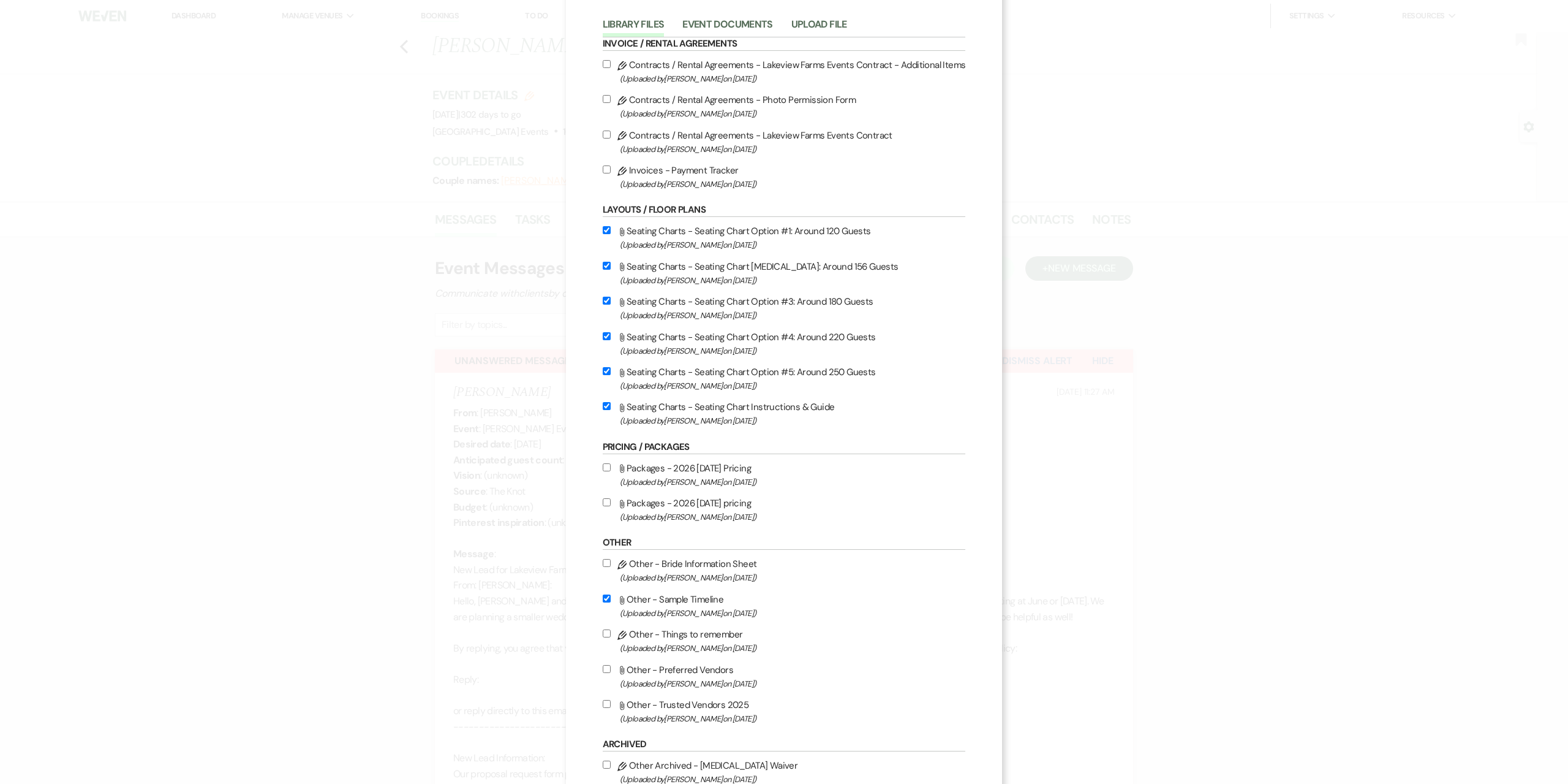
click at [705, 704] on label "Attach File Other - Trusted Vendors 2025 (Uploaded by Mandy Cashman on Jul 22nd…" at bounding box center [785, 711] width 363 height 29
click at [611, 704] on input "Attach File Other - Trusted Vendors 2025 (Uploaded by Mandy Cashman on Jul 22nd…" at bounding box center [607, 704] width 8 height 8
checkbox input "true"
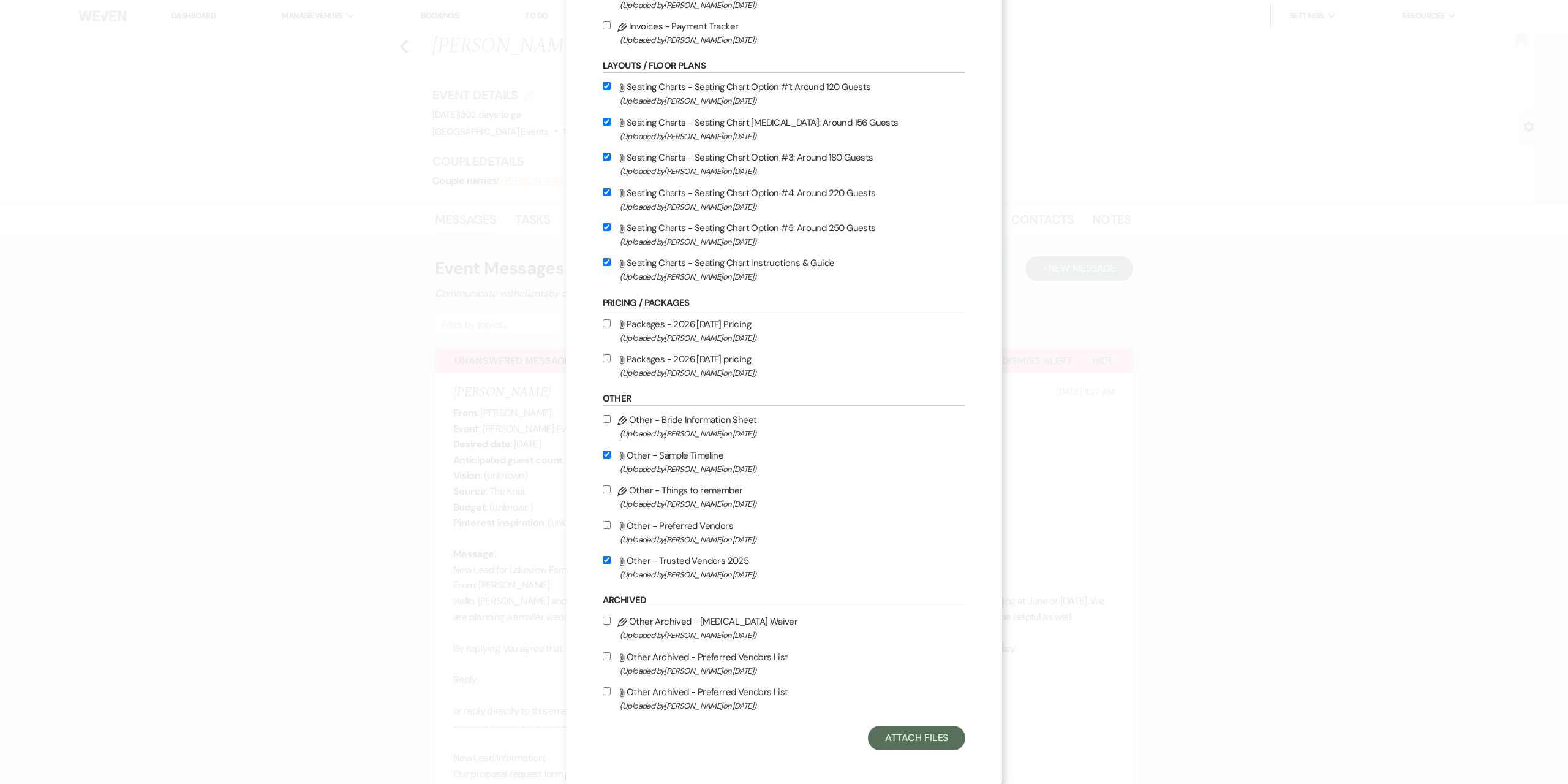
scroll to position [208, 0]
click at [896, 730] on button "Attach Files" at bounding box center [916, 734] width 98 height 24
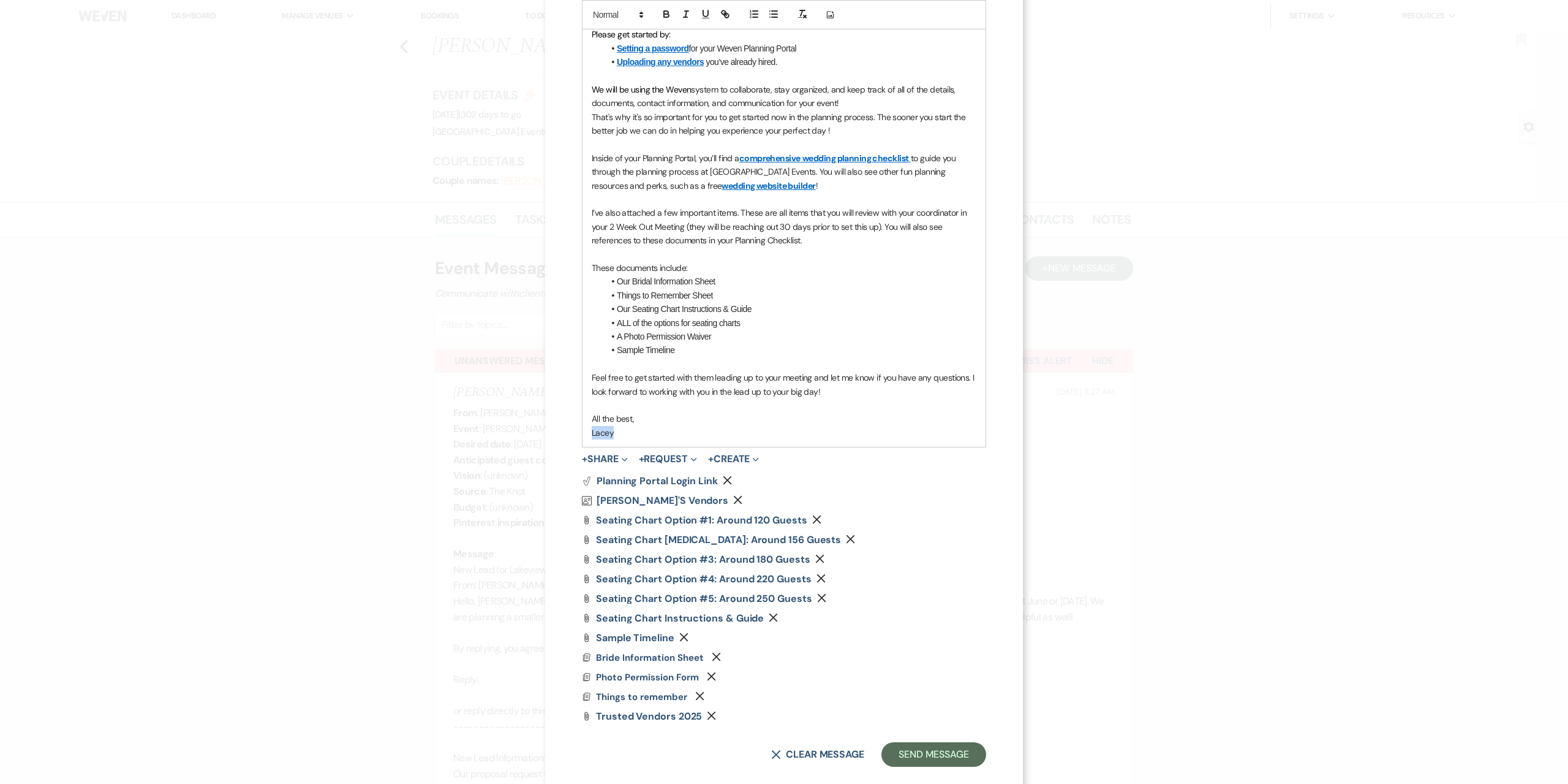
drag, startPoint x: 629, startPoint y: 432, endPoint x: 526, endPoint y: 432, distance: 103.0
click at [526, 432] on div "X Invite To Planning Portal Send a message with a link to this event's Planning…" at bounding box center [784, 392] width 1568 height 784
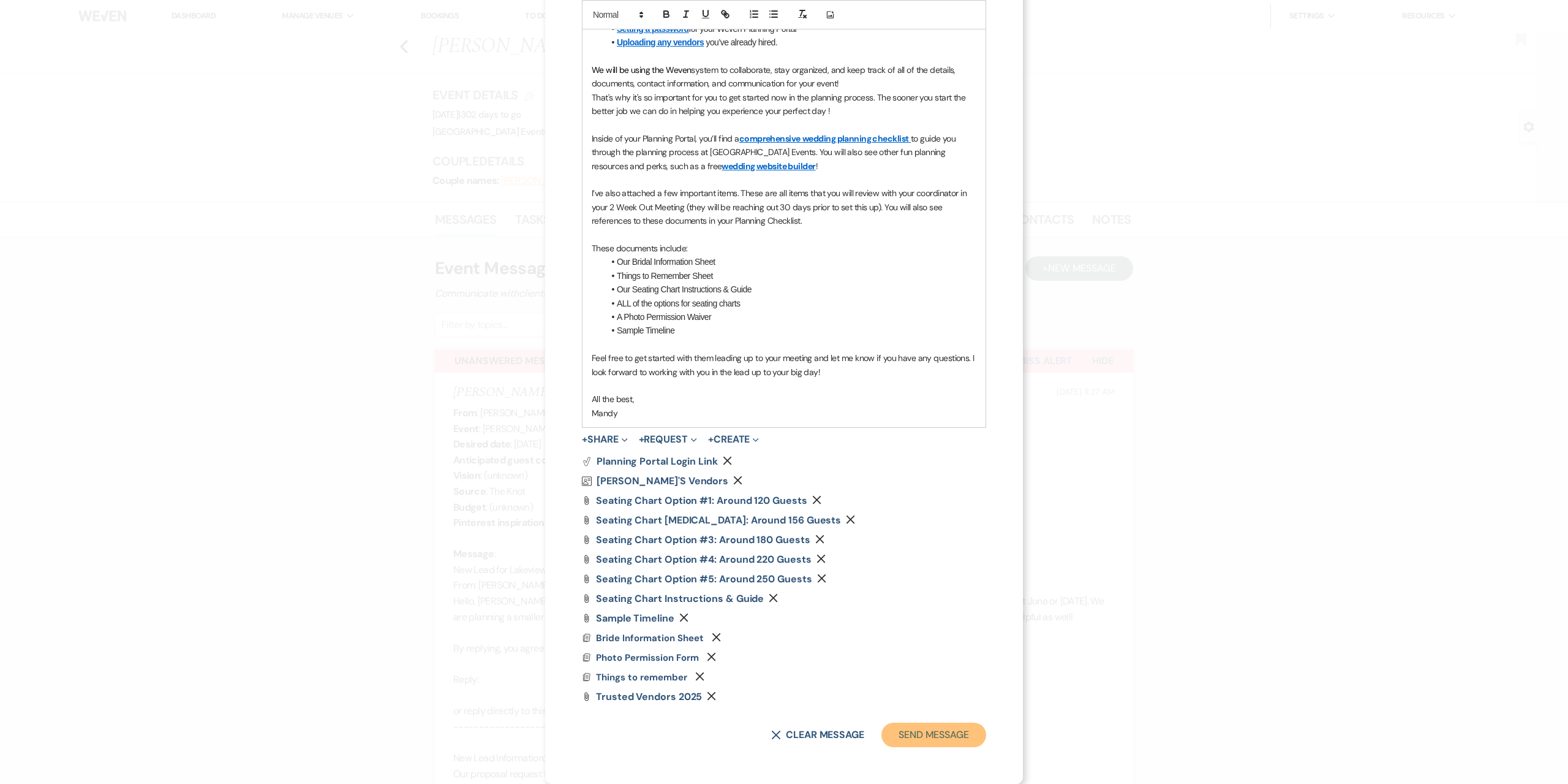
click at [958, 725] on button "Send Message" at bounding box center [934, 734] width 104 height 24
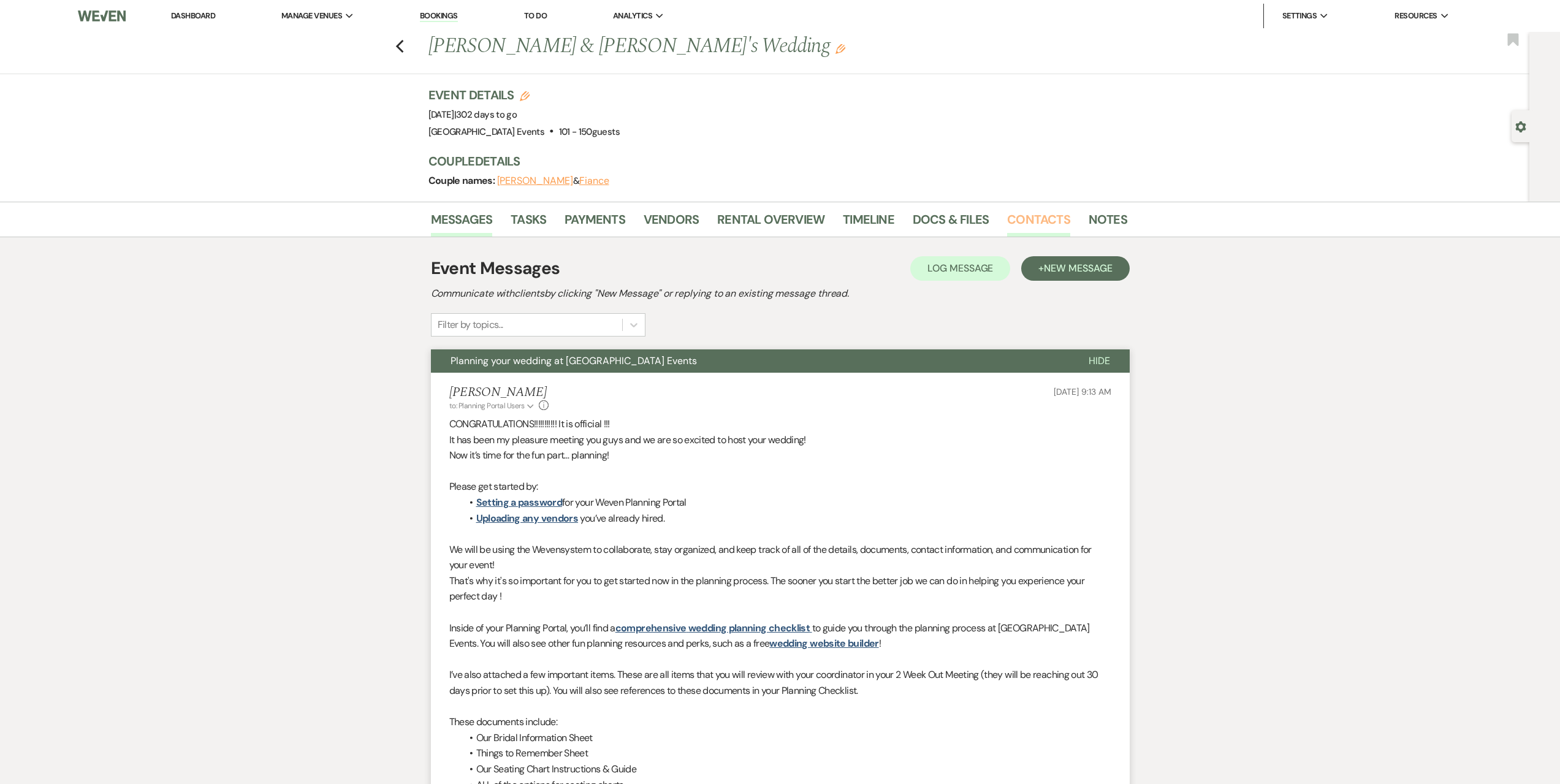
click at [1030, 218] on link "Contacts" at bounding box center [1038, 223] width 63 height 27
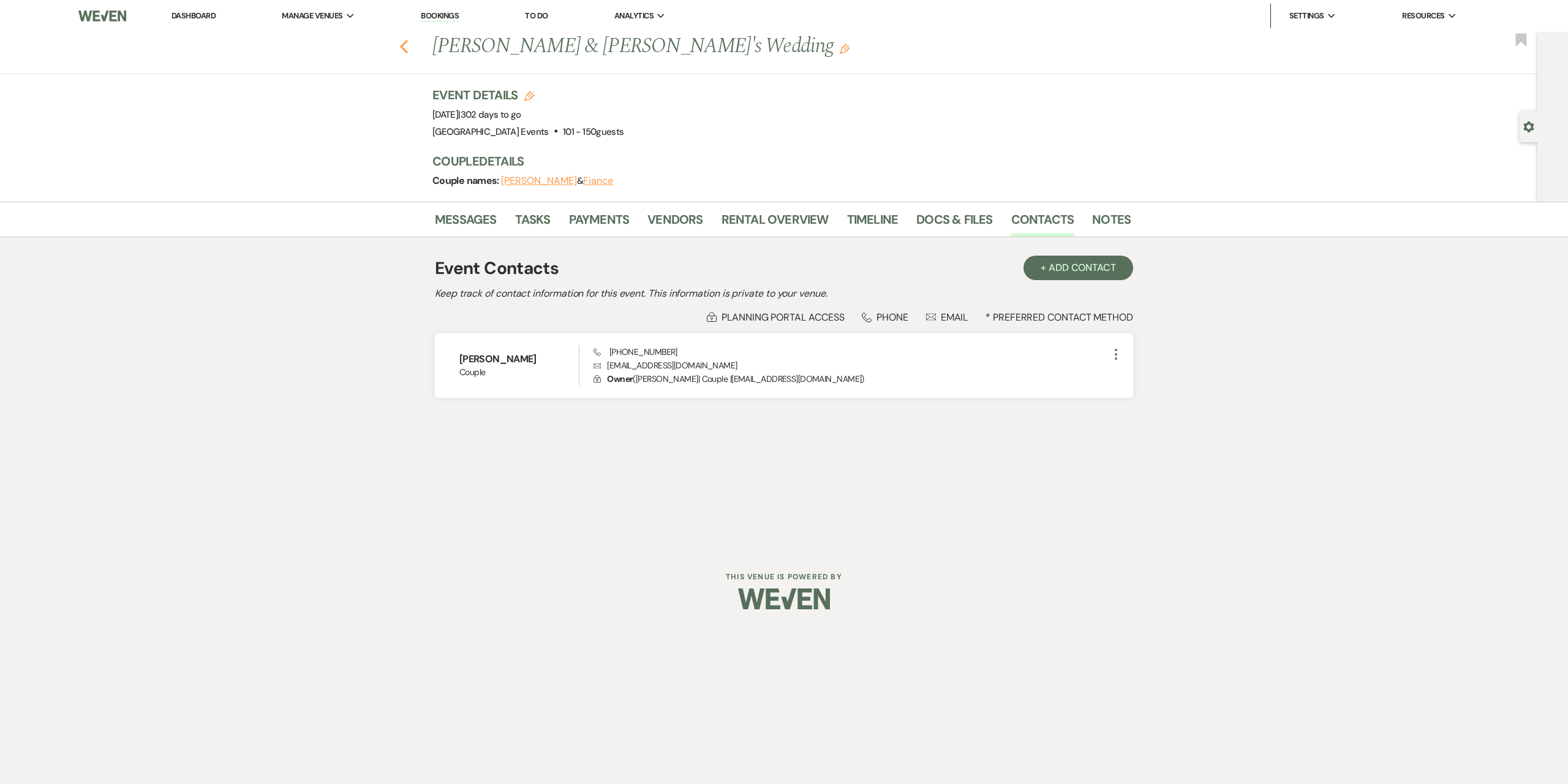
click at [405, 46] on icon "Previous" at bounding box center [404, 46] width 10 height 15
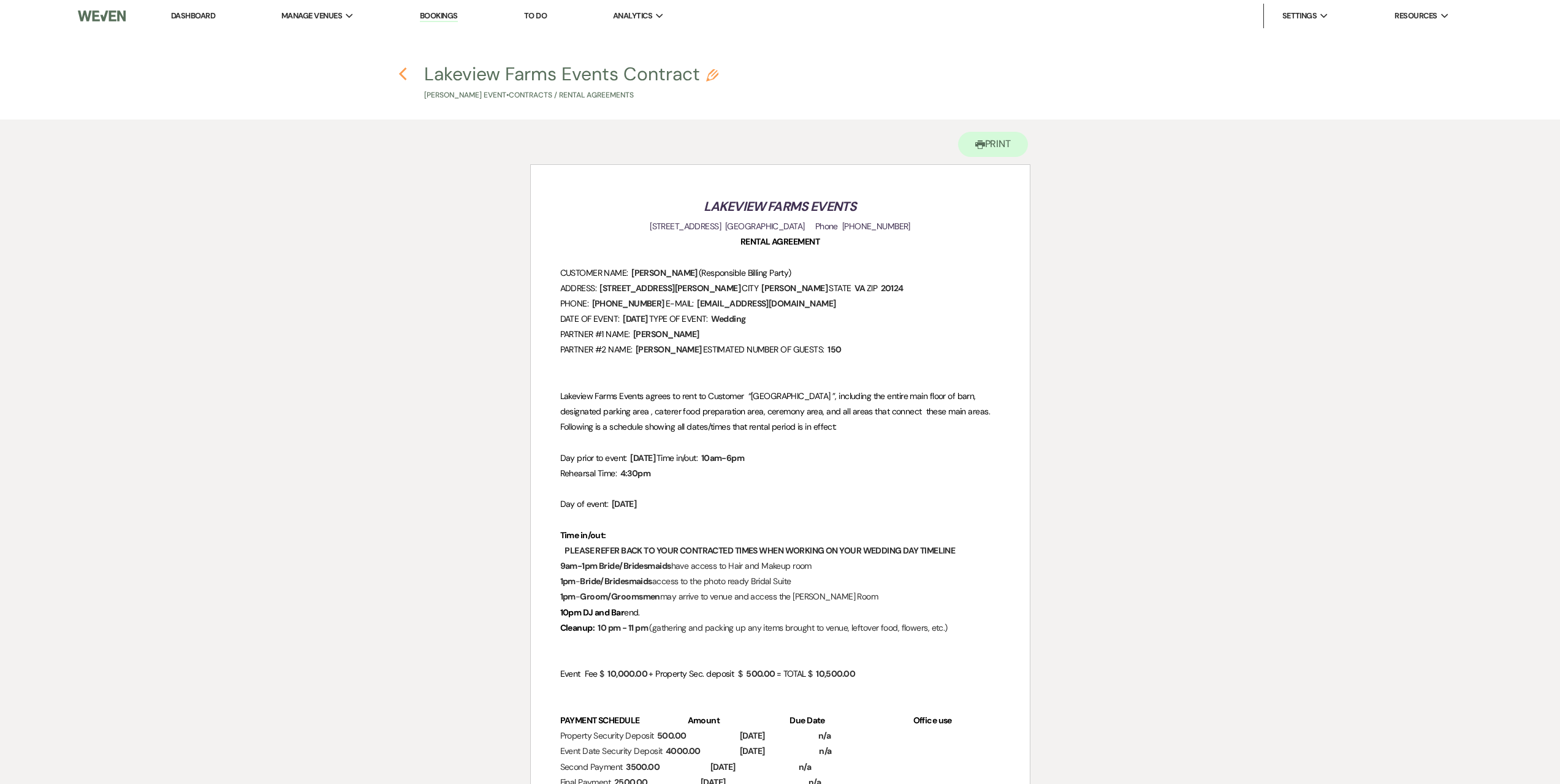
click at [406, 73] on icon "Previous" at bounding box center [403, 73] width 10 height 15
click at [180, 10] on li "Dashboard" at bounding box center [192, 15] width 56 height 24
click at [178, 13] on link "Dashboard" at bounding box center [193, 15] width 44 height 11
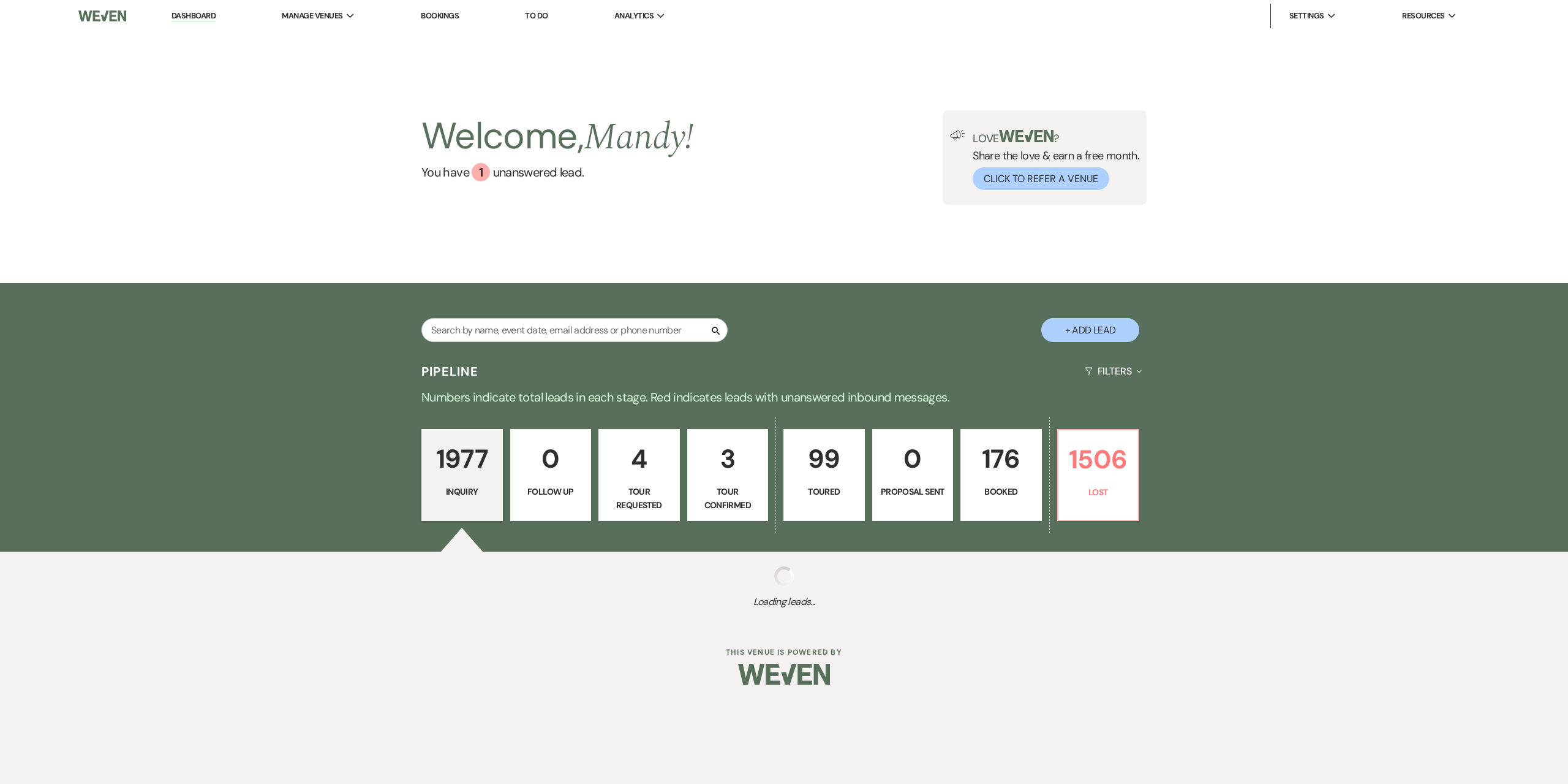
click at [450, 468] on p "1977" at bounding box center [462, 458] width 66 height 41
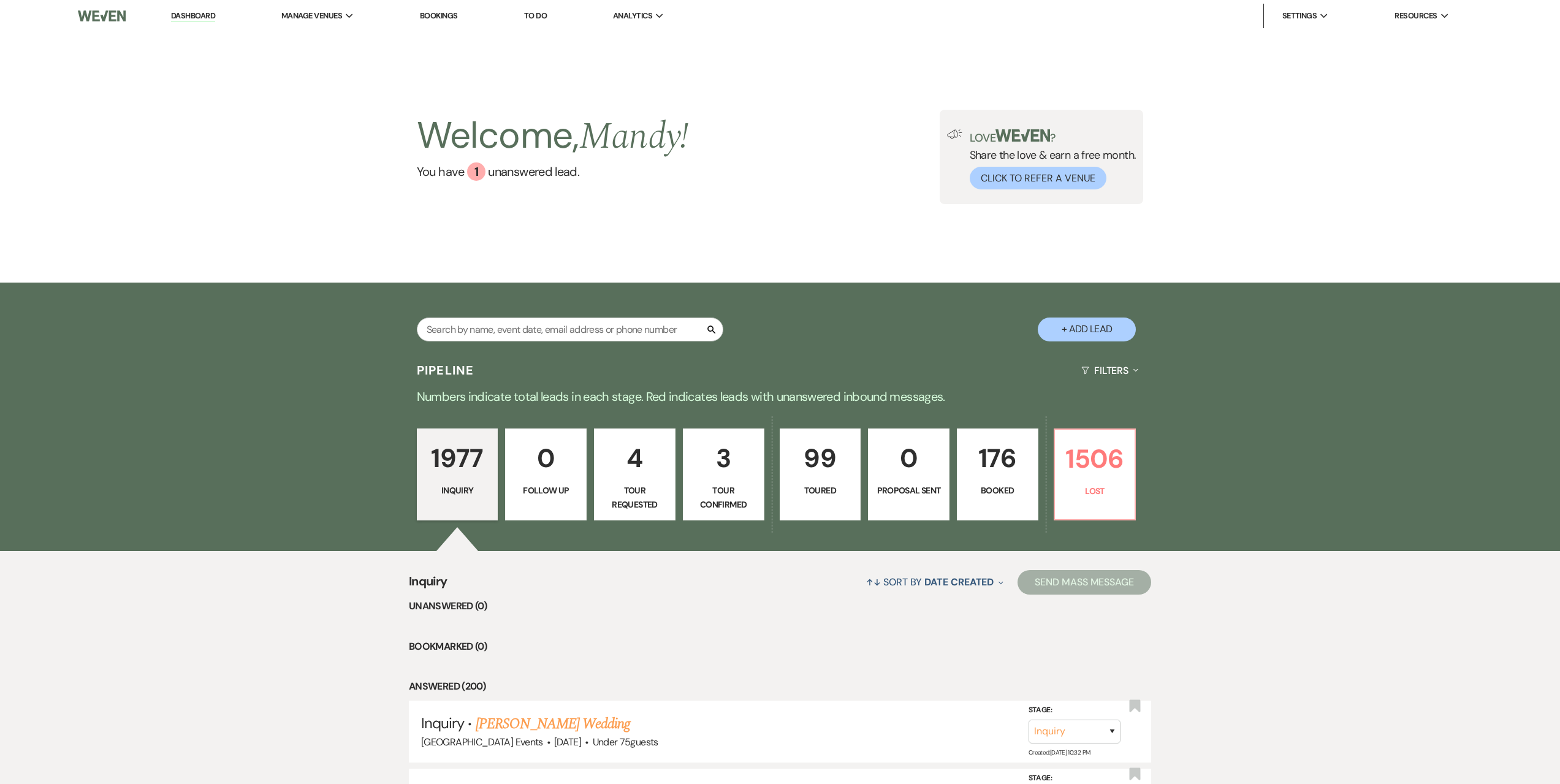
scroll to position [306, 0]
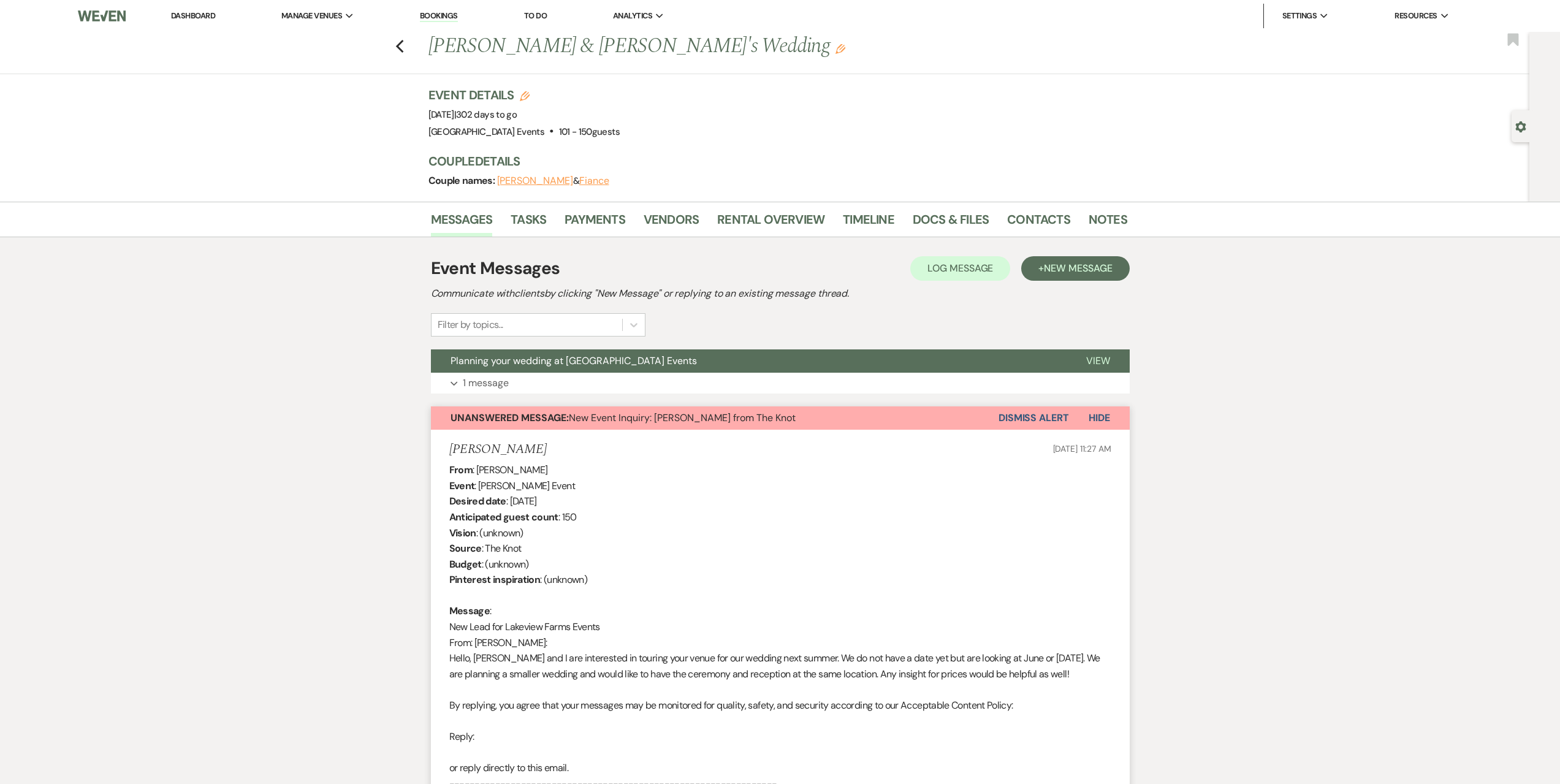
click at [1021, 411] on button "Dismiss Alert" at bounding box center [1033, 418] width 71 height 23
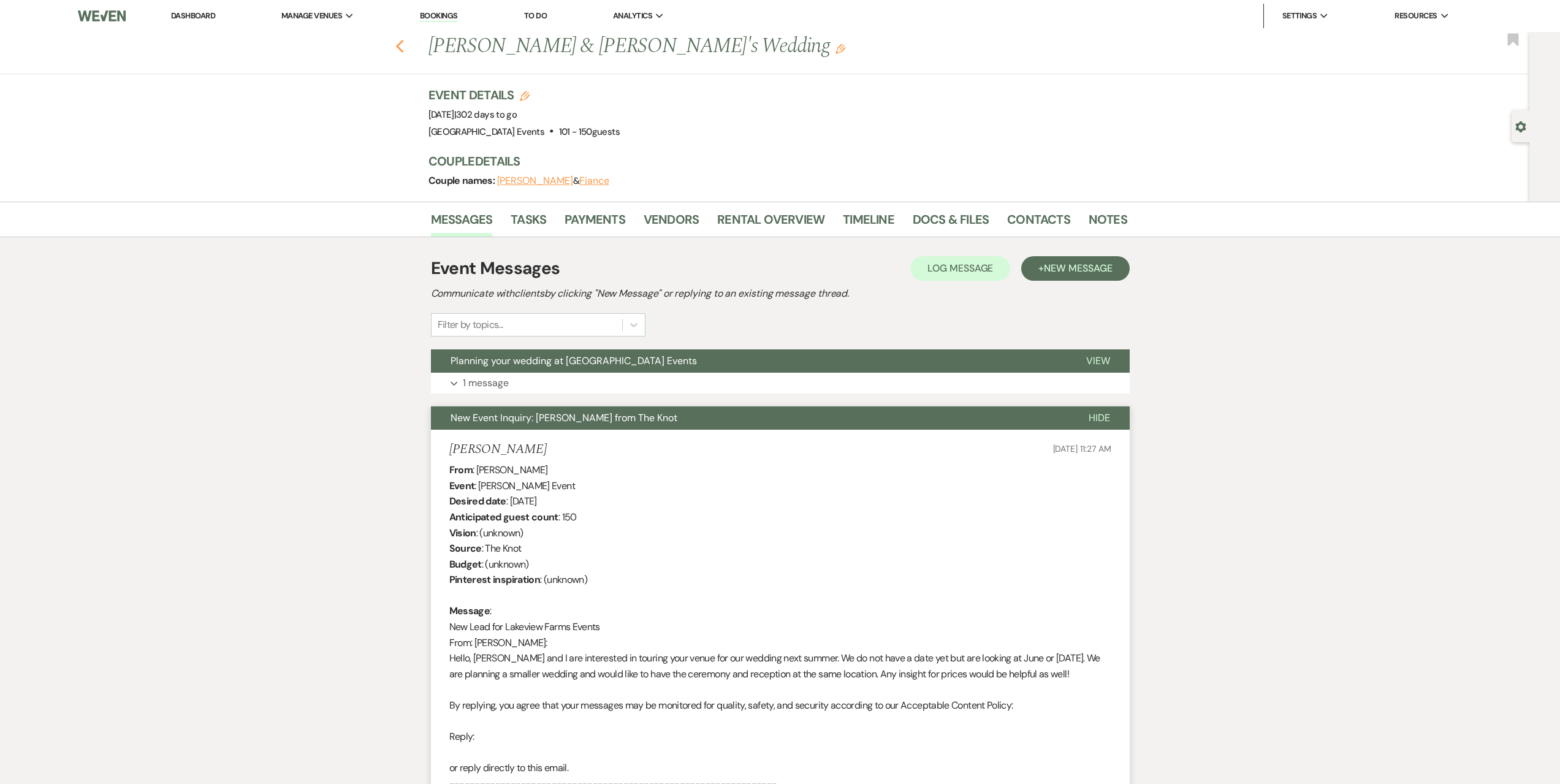
click at [403, 51] on use "button" at bounding box center [399, 46] width 8 height 14
